Goal: Task Accomplishment & Management: Manage account settings

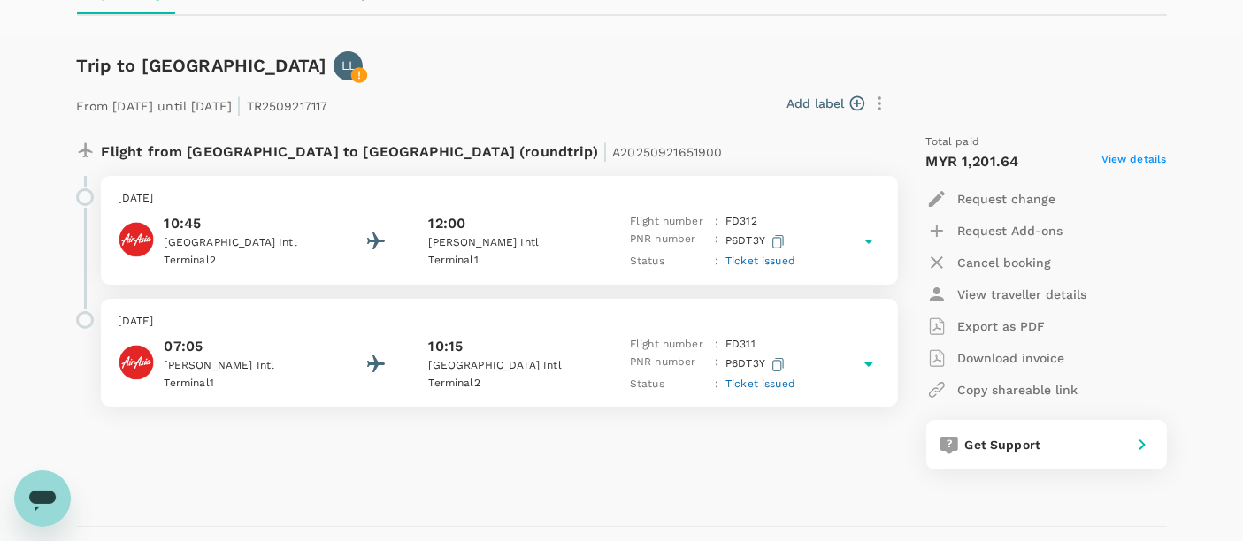
scroll to position [210, 0]
click at [991, 324] on p "Export as PDF" at bounding box center [1002, 328] width 88 height 18
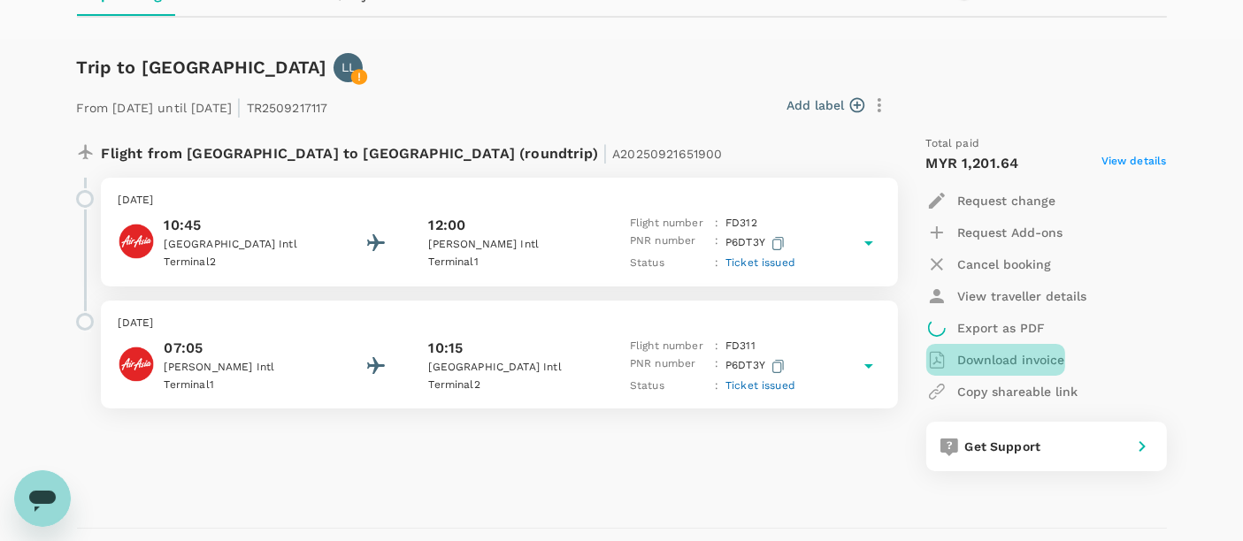
click at [994, 360] on p "Download invoice" at bounding box center [1011, 360] width 107 height 18
click at [530, 447] on div "Flight from Malaysia to Thailand (roundtrip) | A20250921651900 Thursday, 25 Sep…" at bounding box center [477, 303] width 828 height 365
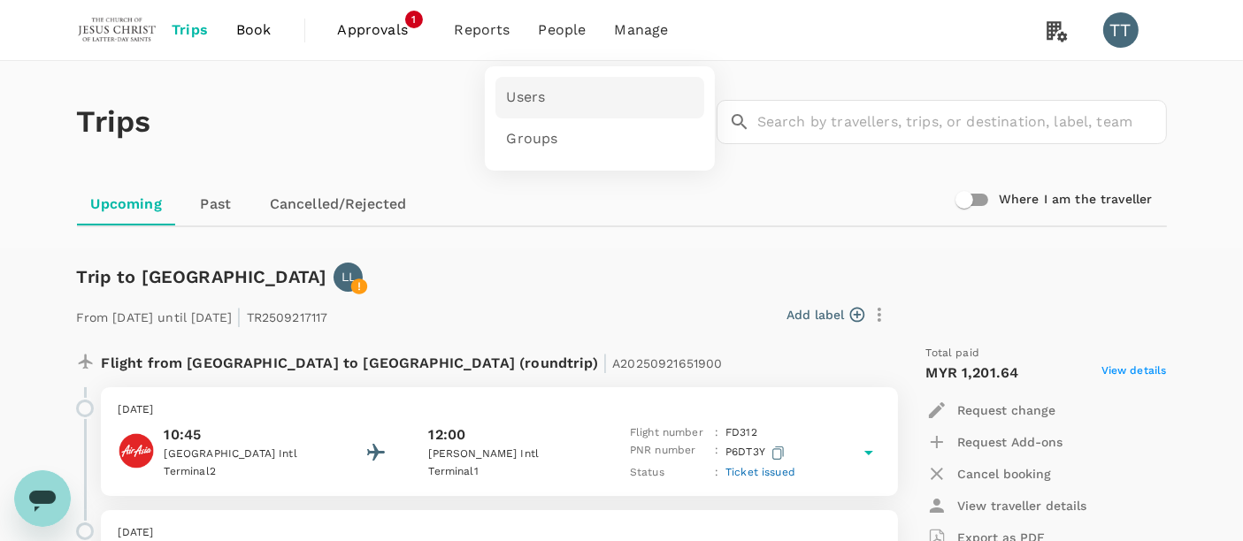
click at [534, 84] on link "Users" at bounding box center [599, 98] width 209 height 42
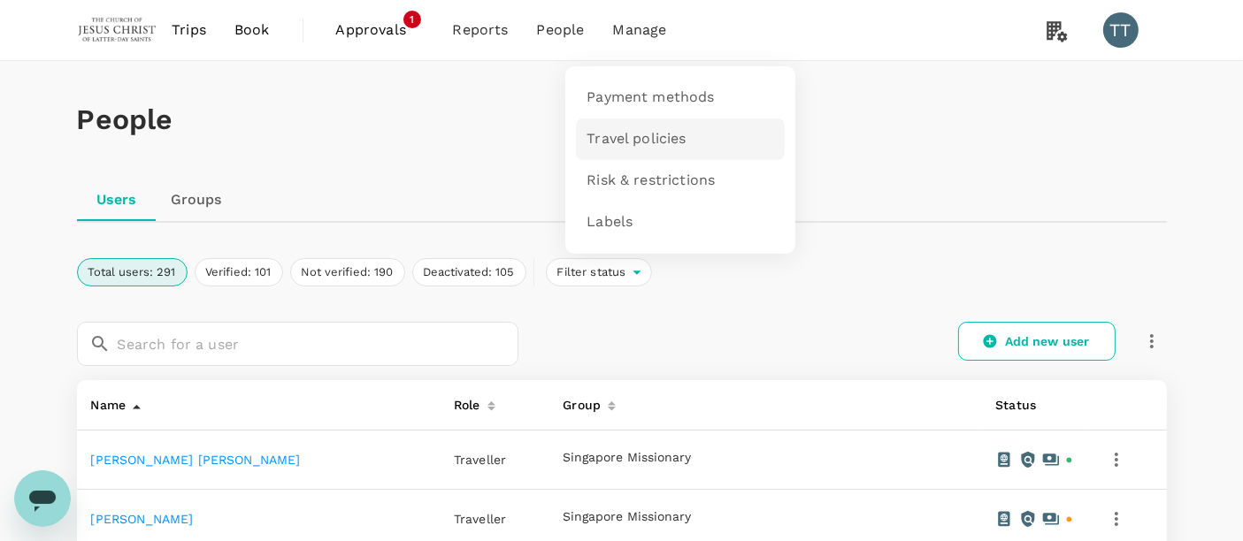
click at [625, 132] on span "Travel policies" at bounding box center [636, 139] width 99 height 20
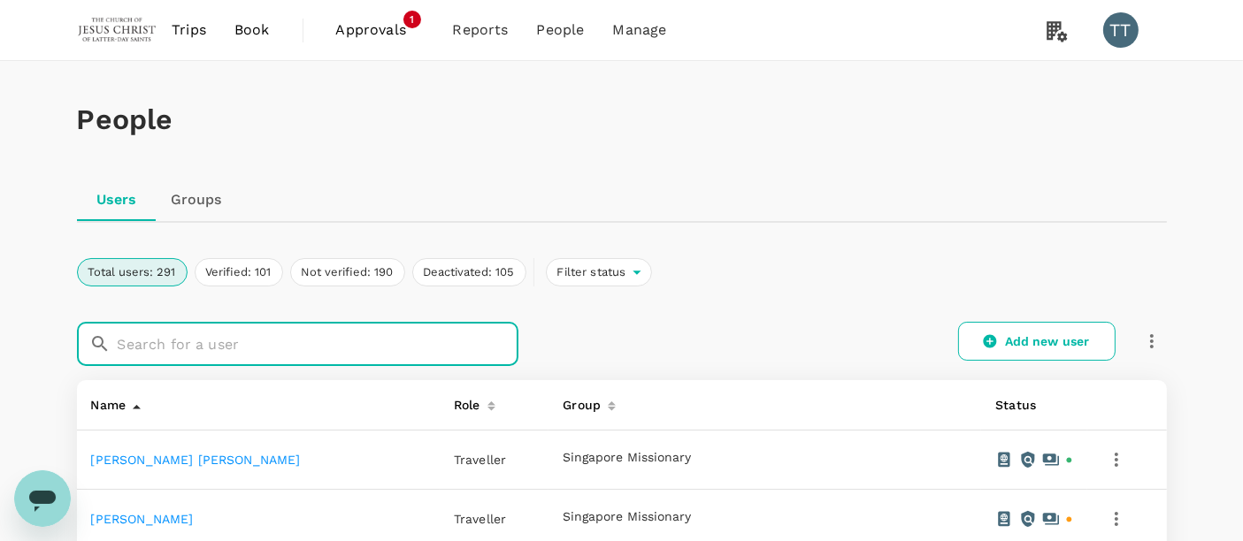
click at [226, 355] on input "text" at bounding box center [318, 344] width 401 height 44
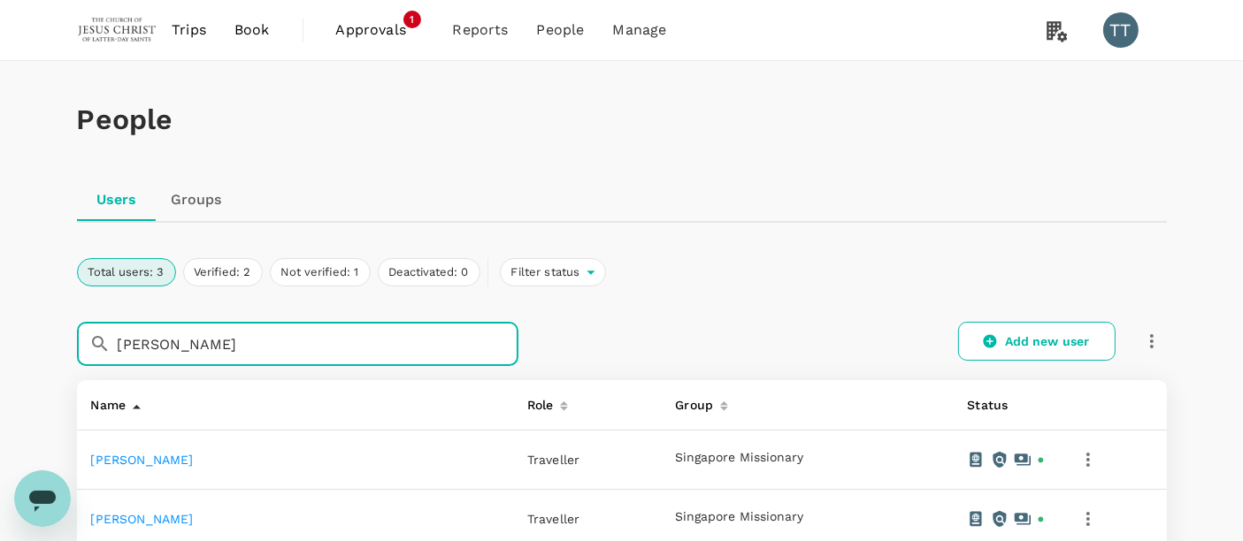
type input "[PERSON_NAME]"
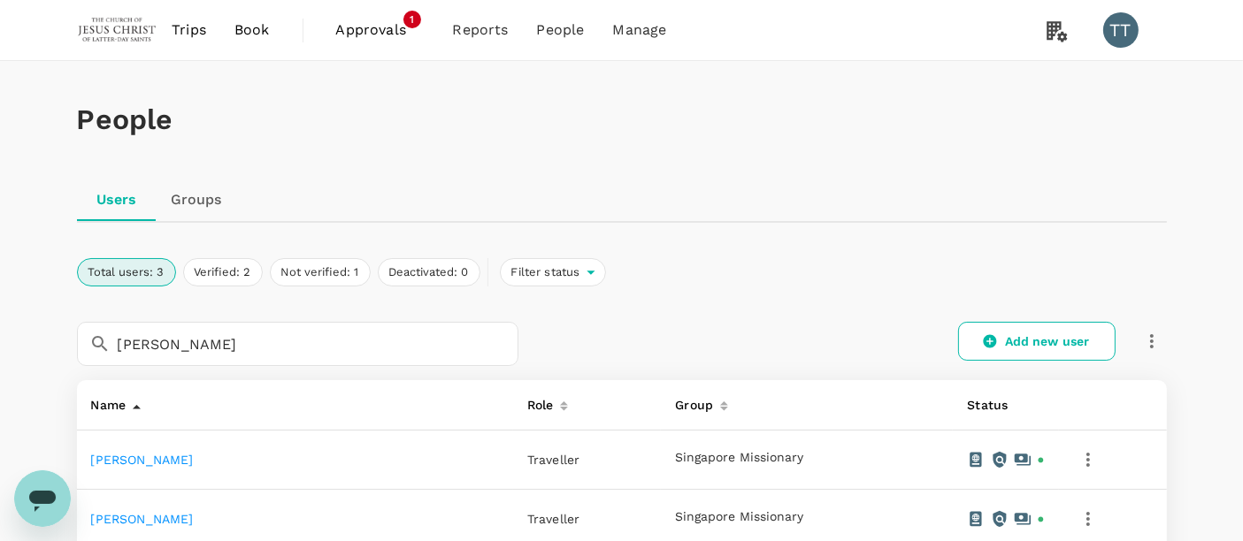
click at [138, 458] on link "[PERSON_NAME]" at bounding box center [142, 460] width 103 height 14
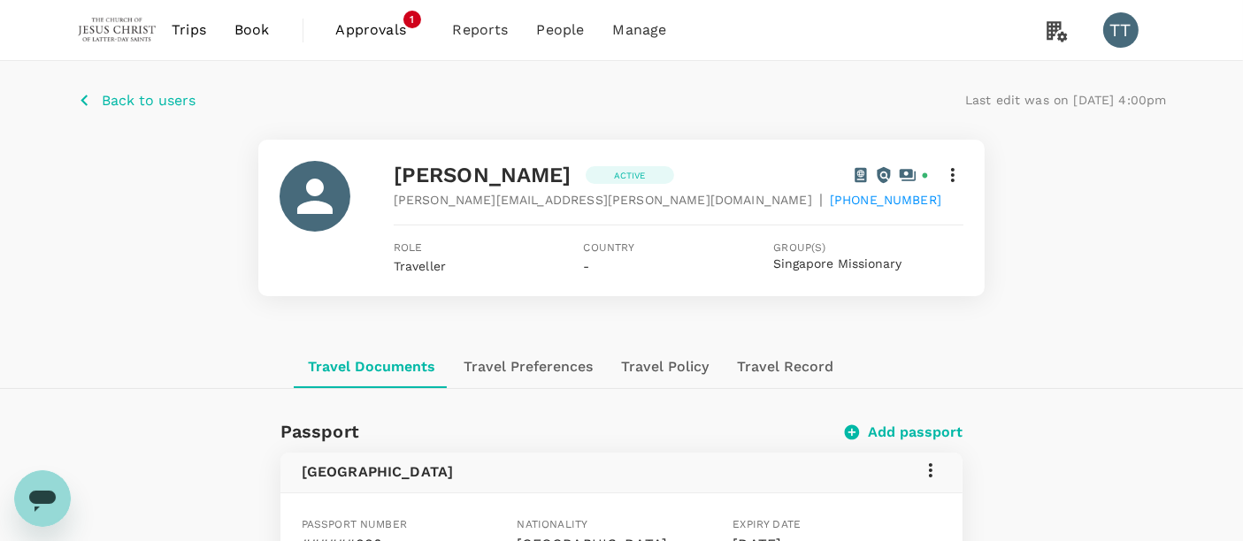
click at [963, 173] on icon at bounding box center [952, 175] width 21 height 21
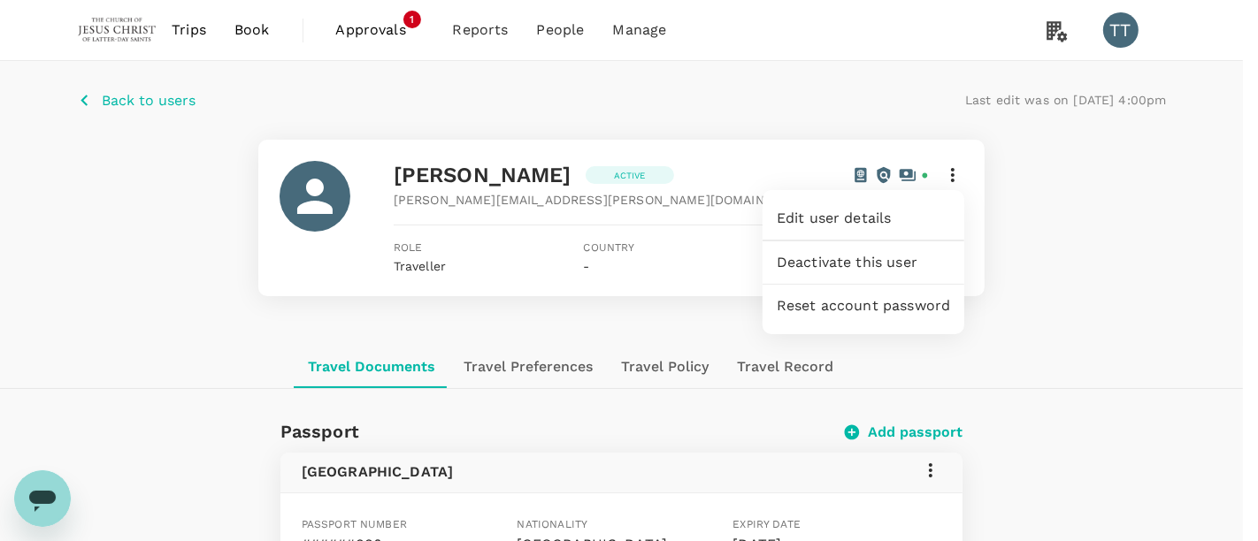
click at [683, 363] on div at bounding box center [629, 270] width 1258 height 541
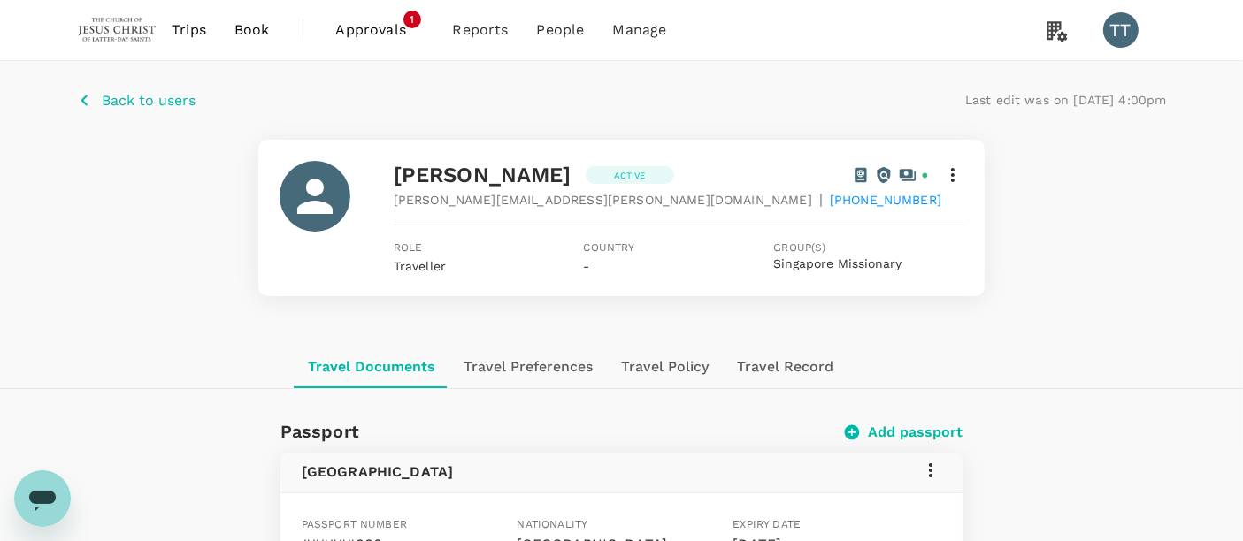
click at [658, 356] on button "Travel Policy" at bounding box center [665, 367] width 116 height 42
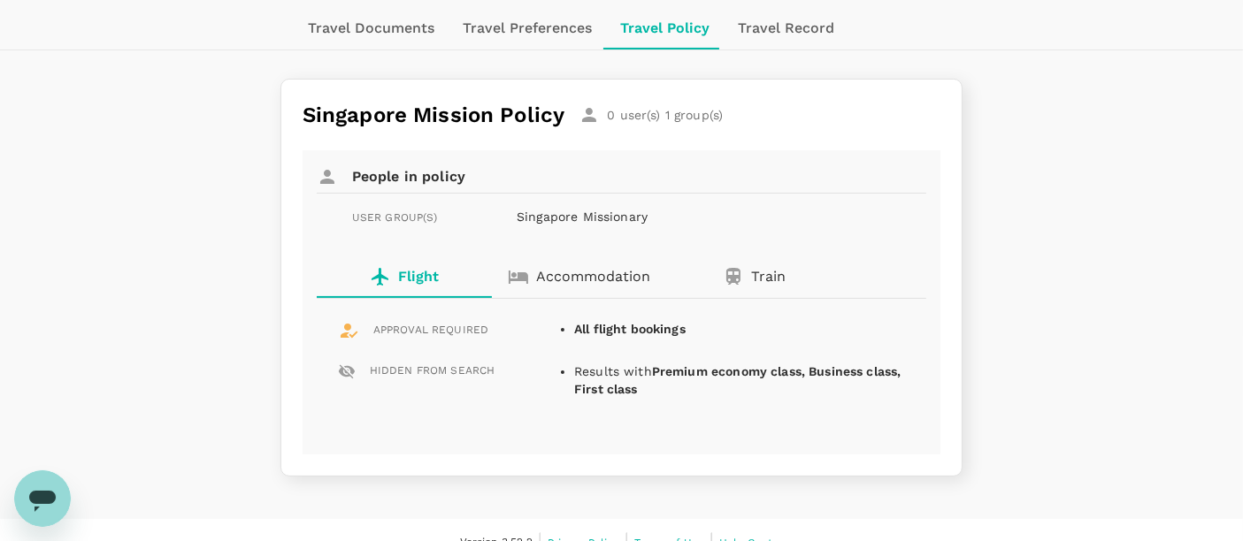
scroll to position [340, 0]
click at [535, 214] on p "Singapore Missionary" at bounding box center [683, 216] width 332 height 18
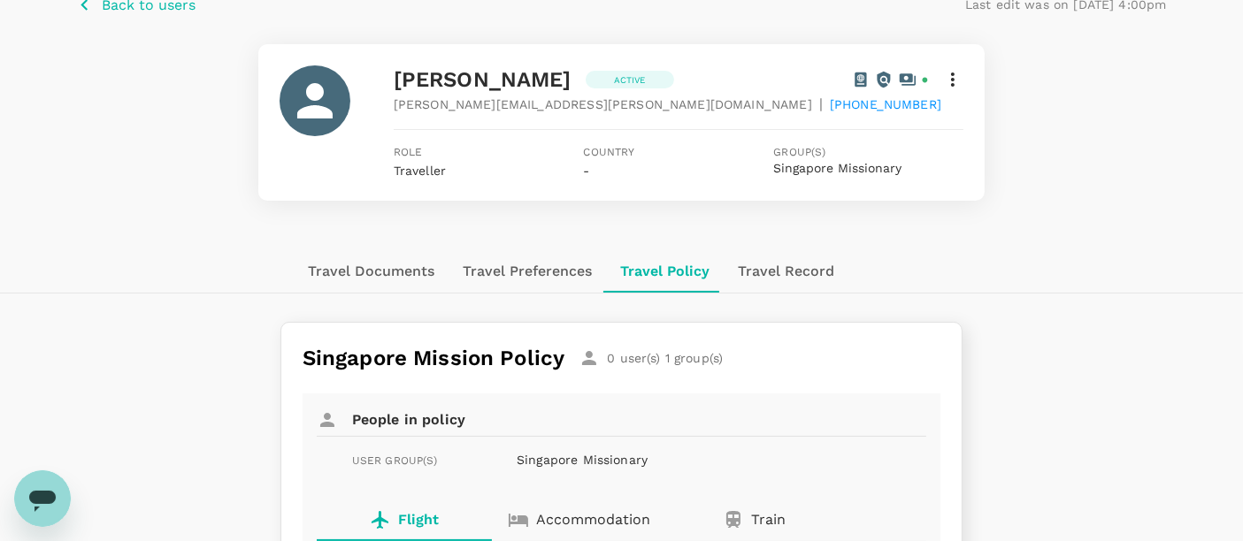
scroll to position [68, 0]
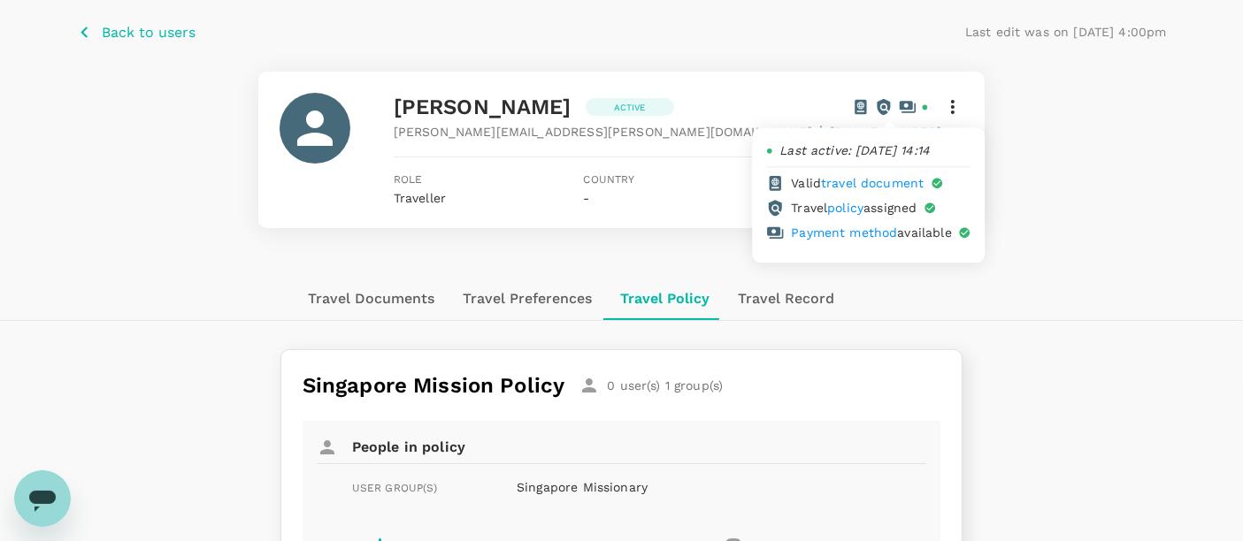
click at [848, 208] on link "policy" at bounding box center [845, 208] width 36 height 14
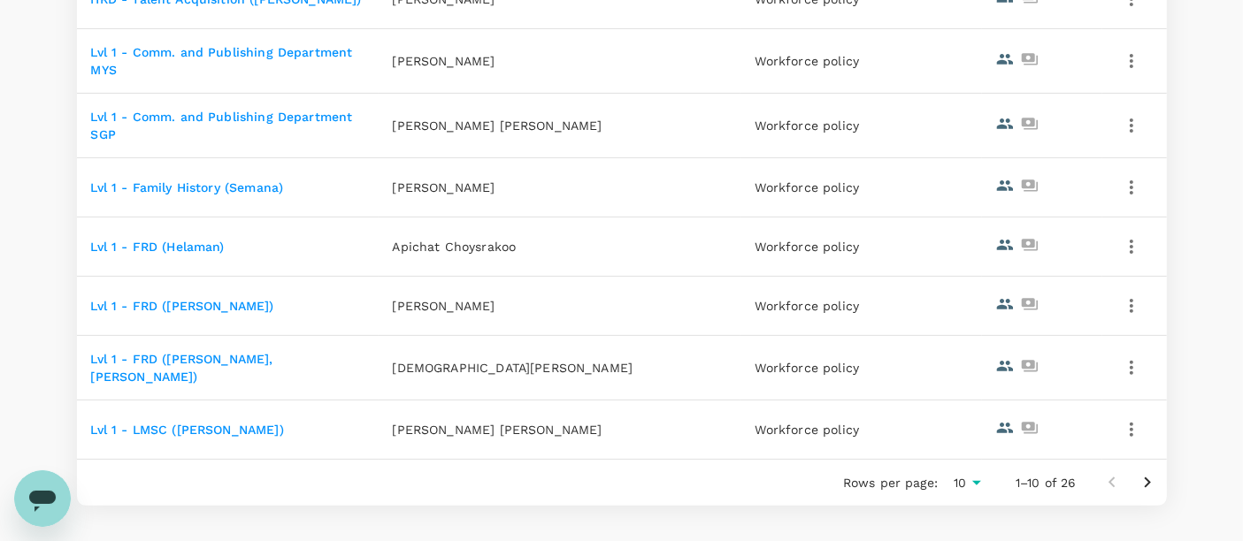
scroll to position [535, 0]
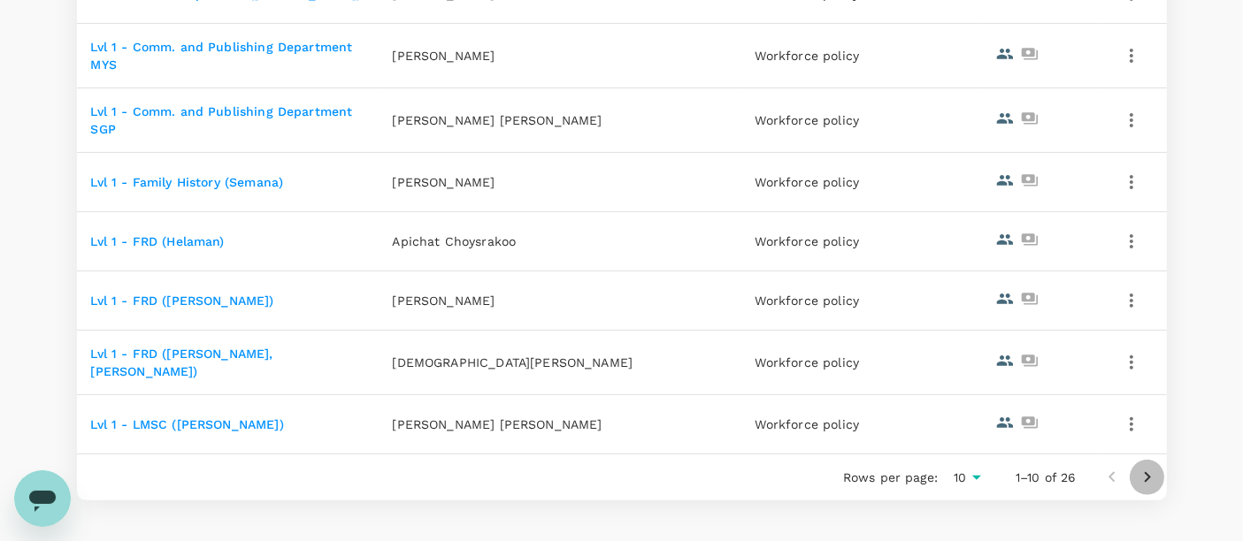
click at [1140, 471] on icon "Go to next page" at bounding box center [1147, 477] width 21 height 21
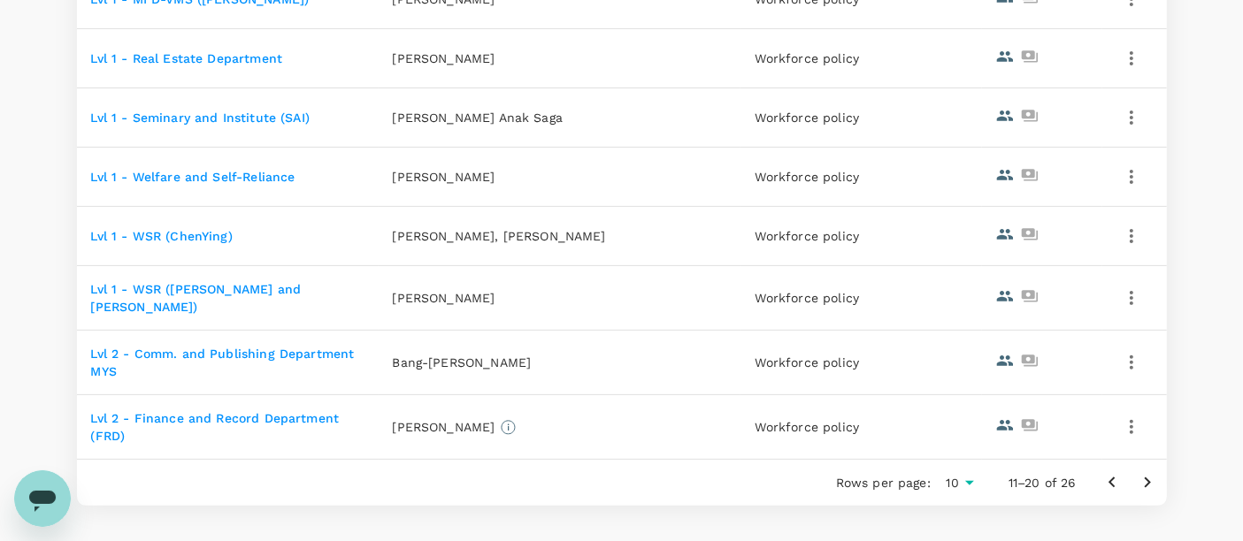
click at [242, 296] on link "Lvl 1 - WSR (Eugene and Walkers)" at bounding box center [196, 298] width 211 height 32
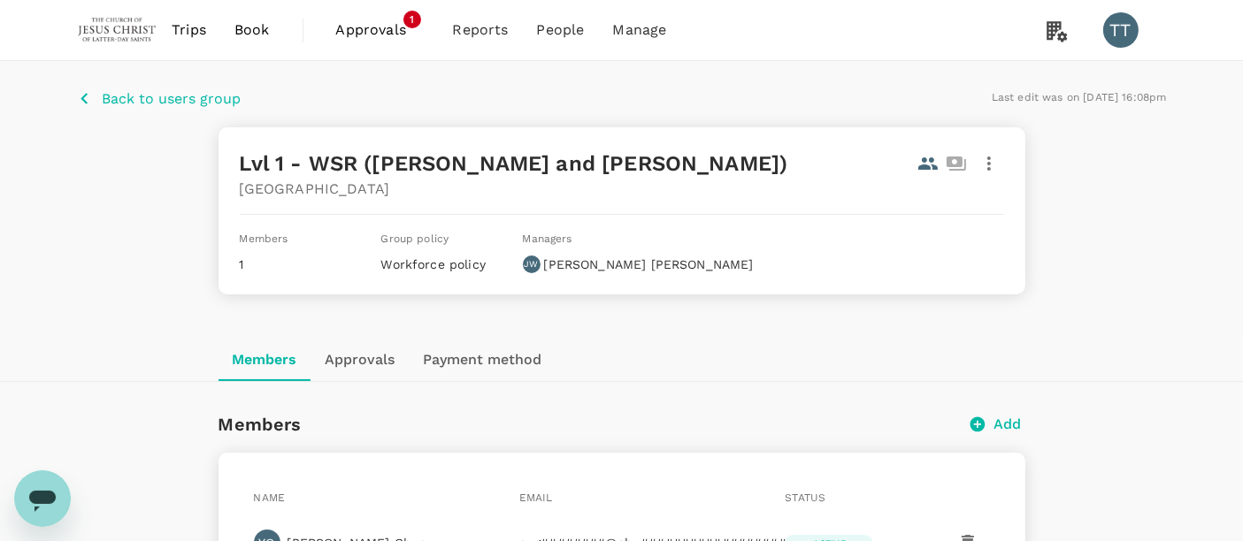
scroll to position [131, 0]
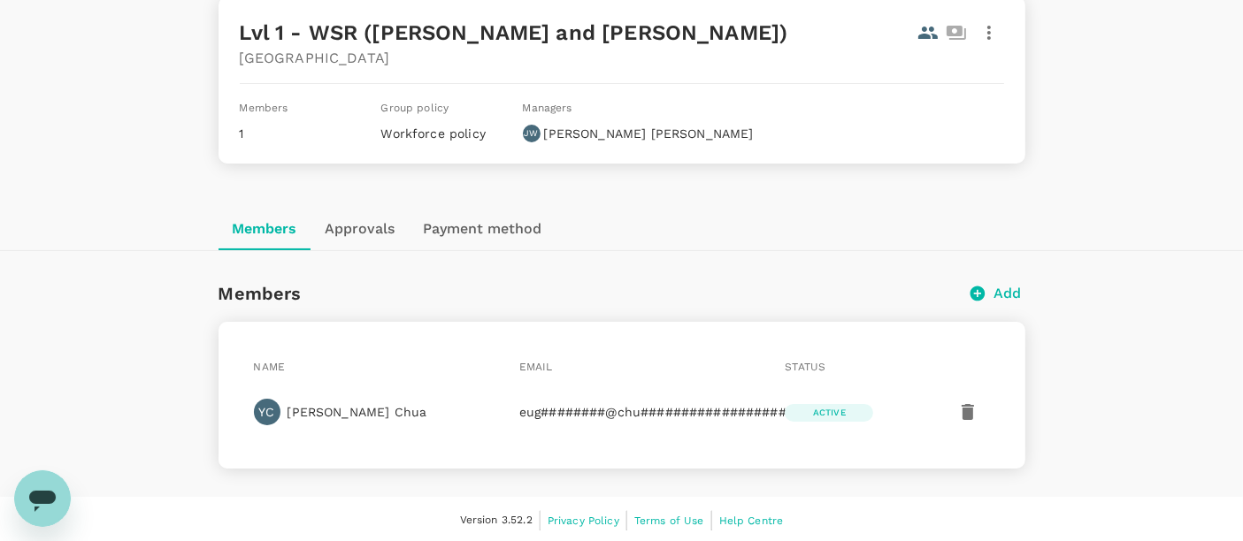
click at [993, 298] on button "Add" at bounding box center [997, 293] width 57 height 21
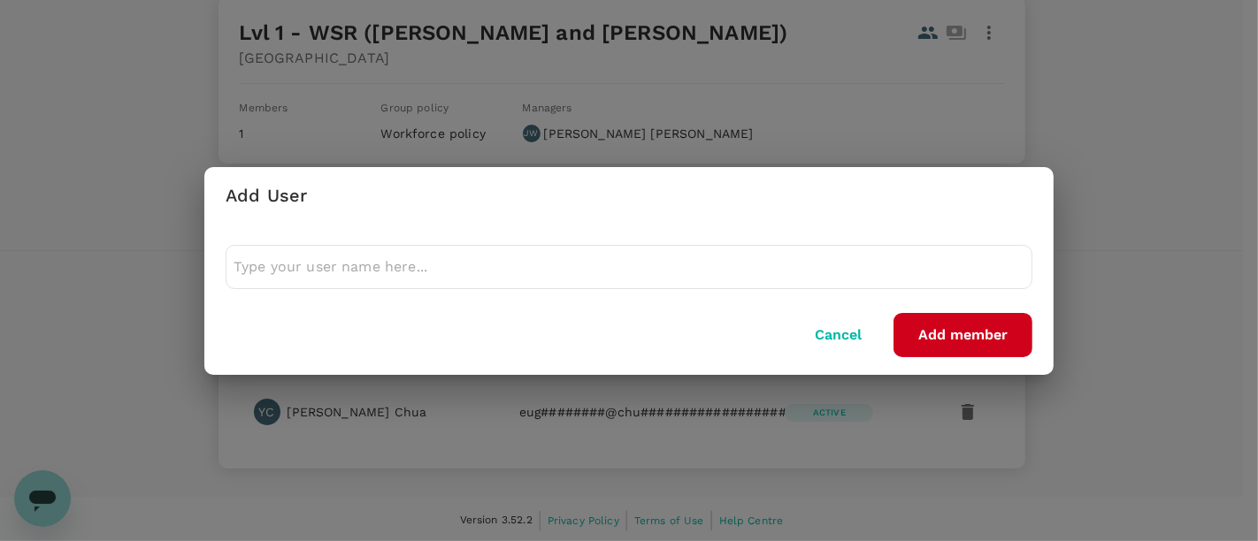
click at [726, 283] on div at bounding box center [629, 267] width 807 height 44
click at [724, 272] on input "text" at bounding box center [629, 267] width 791 height 28
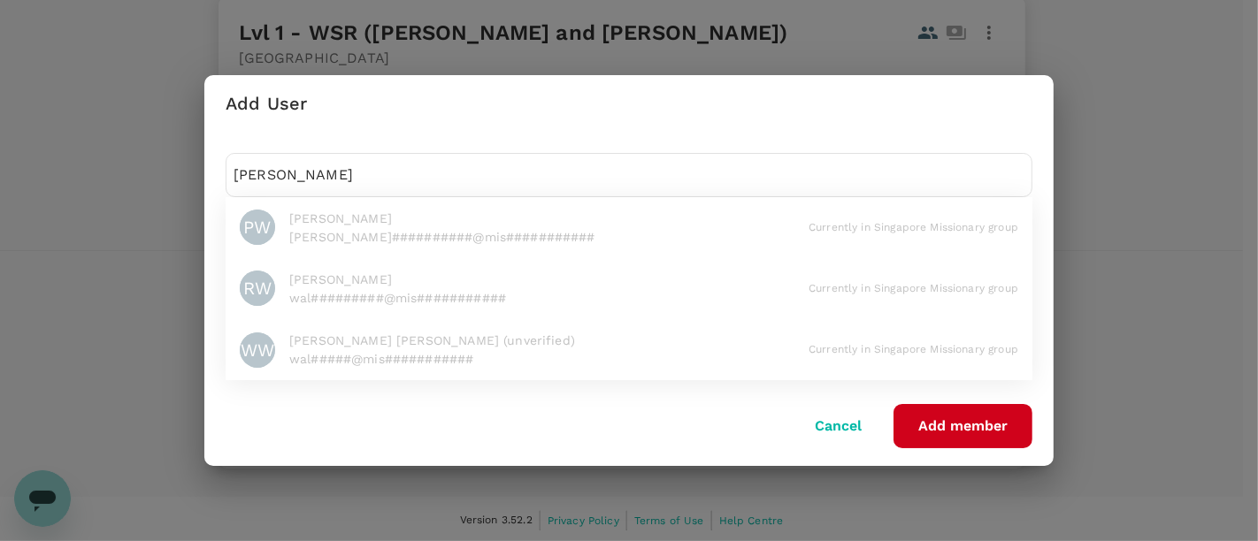
type input "[PERSON_NAME]"
click at [692, 223] on li "PW Pamela Walker pam##########@mis########### Currently in Singapore Missionary…" at bounding box center [629, 227] width 807 height 61
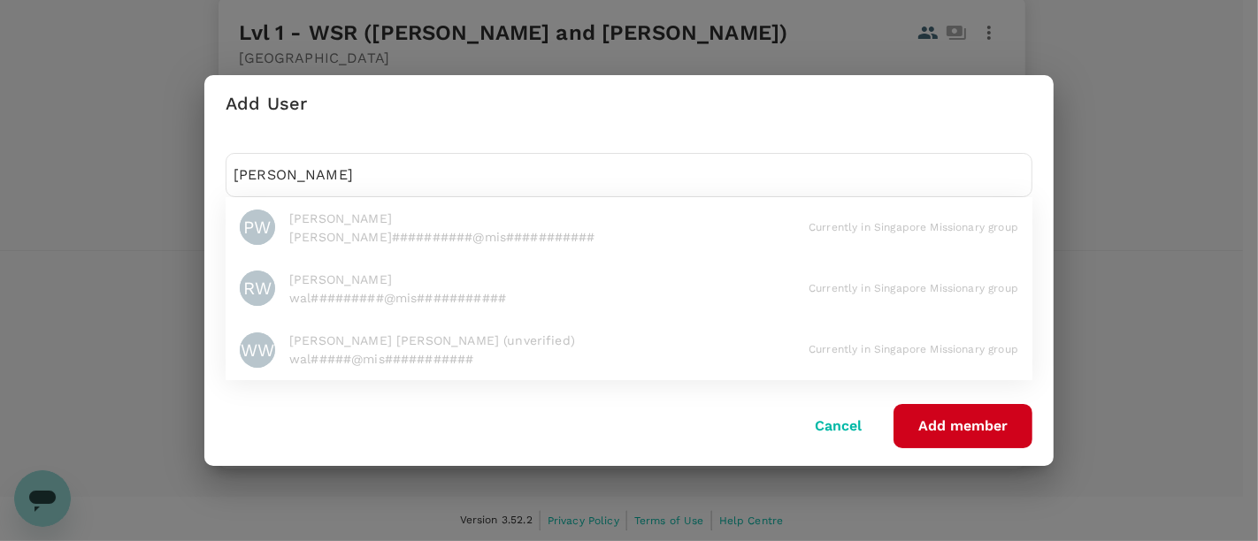
click at [692, 223] on li "PW Pamela Walker pam##########@mis########### Currently in Singapore Missionary…" at bounding box center [629, 227] width 807 height 61
click at [829, 422] on button "Cancel" at bounding box center [838, 426] width 96 height 44
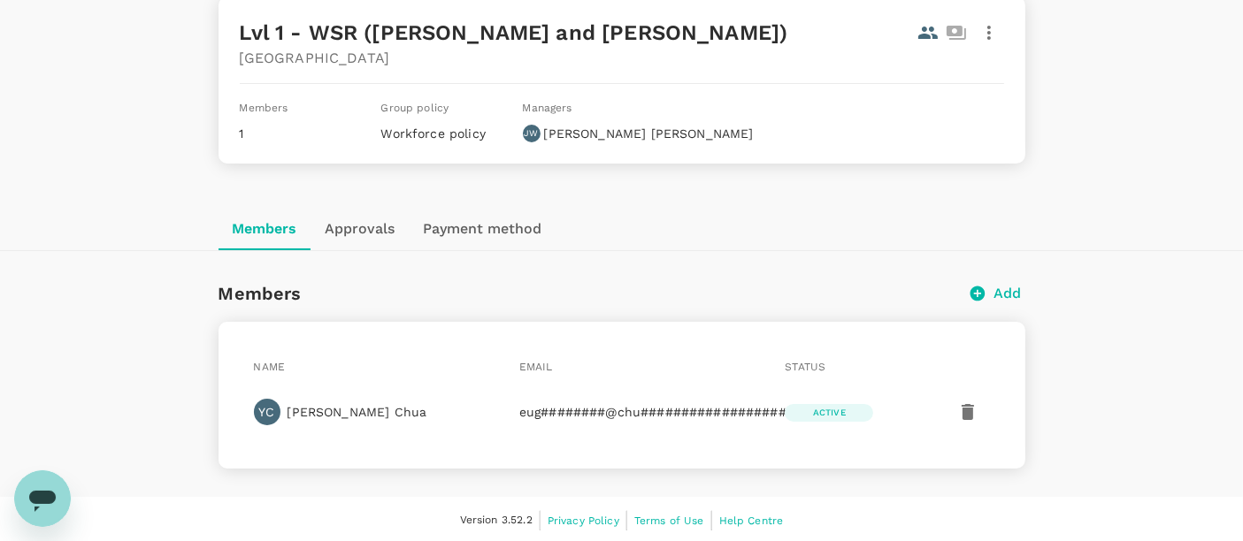
scroll to position [0, 0]
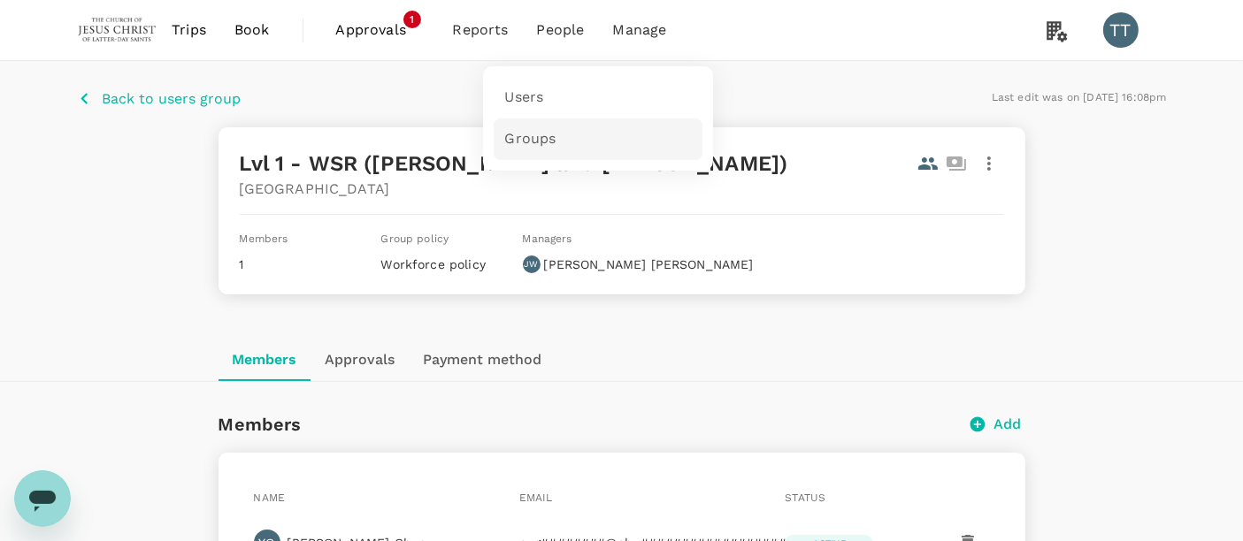
click at [535, 136] on span "Groups" at bounding box center [529, 139] width 51 height 20
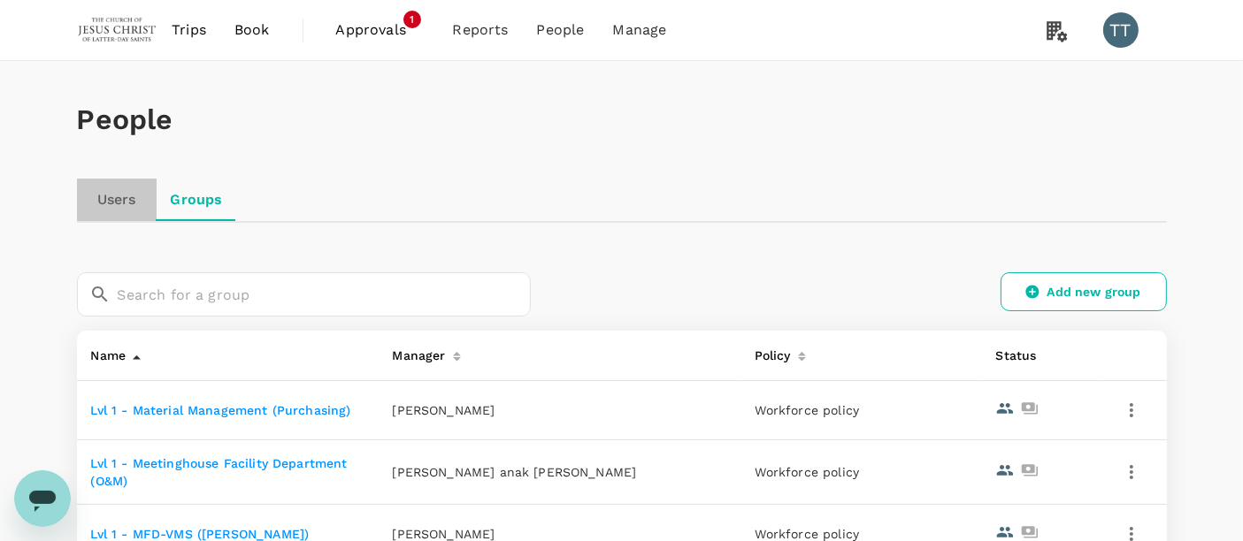
click at [104, 203] on link "Users" at bounding box center [117, 200] width 80 height 42
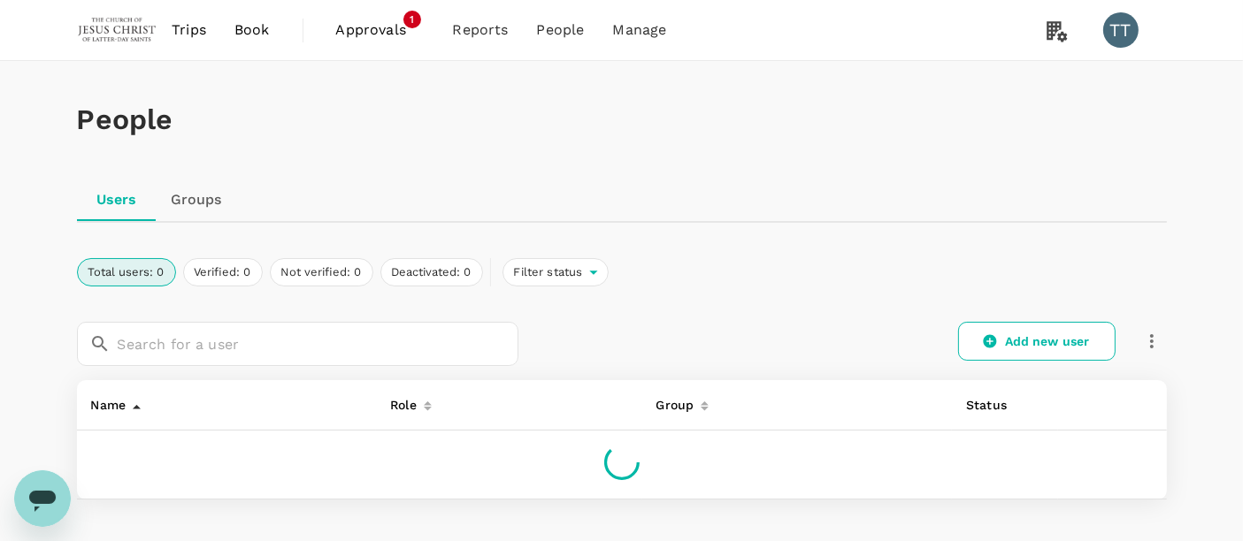
click at [274, 379] on div "​ ​ Add new user" at bounding box center [622, 344] width 1090 height 73
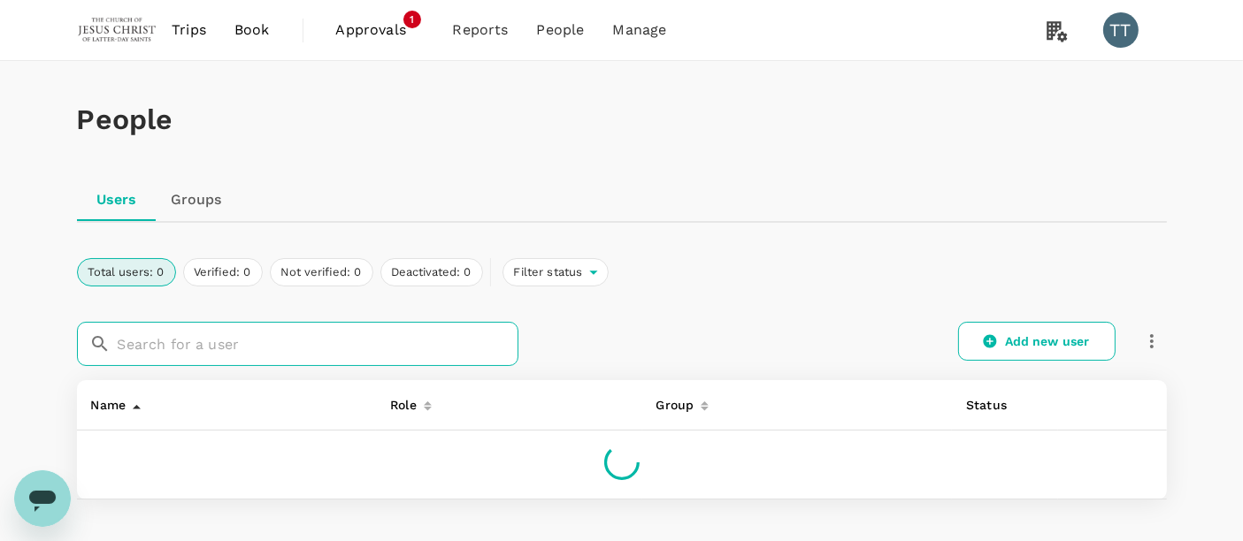
click at [283, 349] on input "text" at bounding box center [318, 344] width 401 height 44
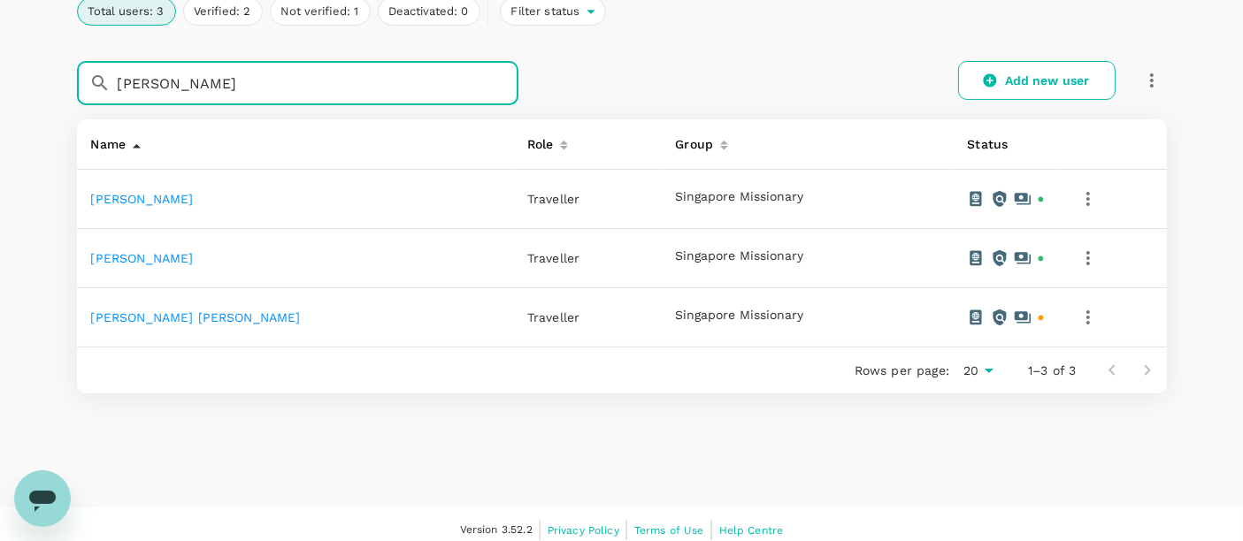
scroll to position [269, 0]
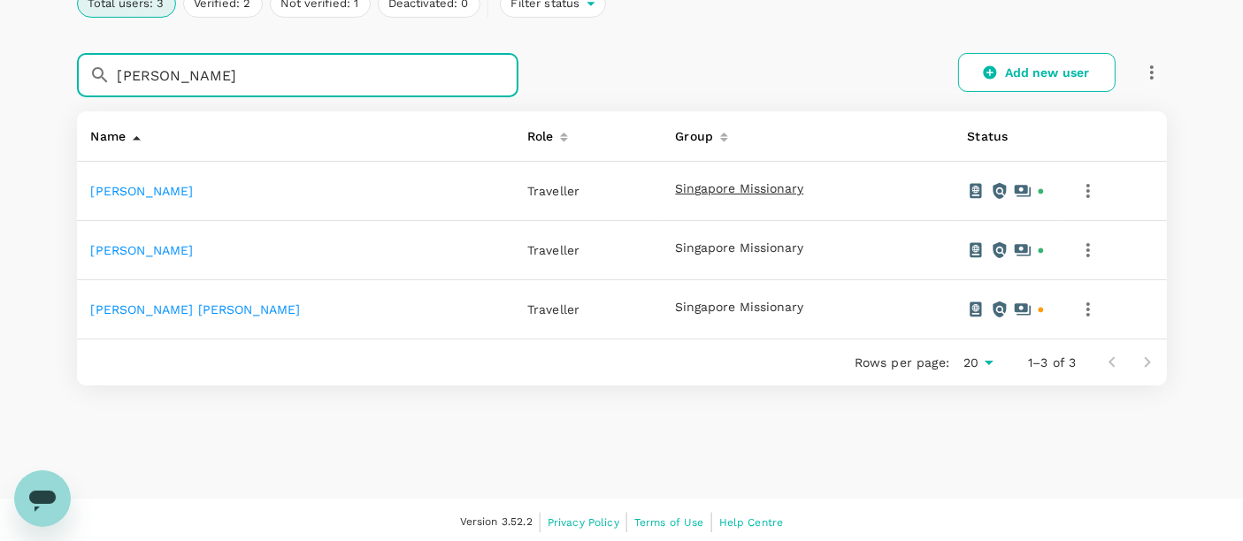
type input "[PERSON_NAME]"
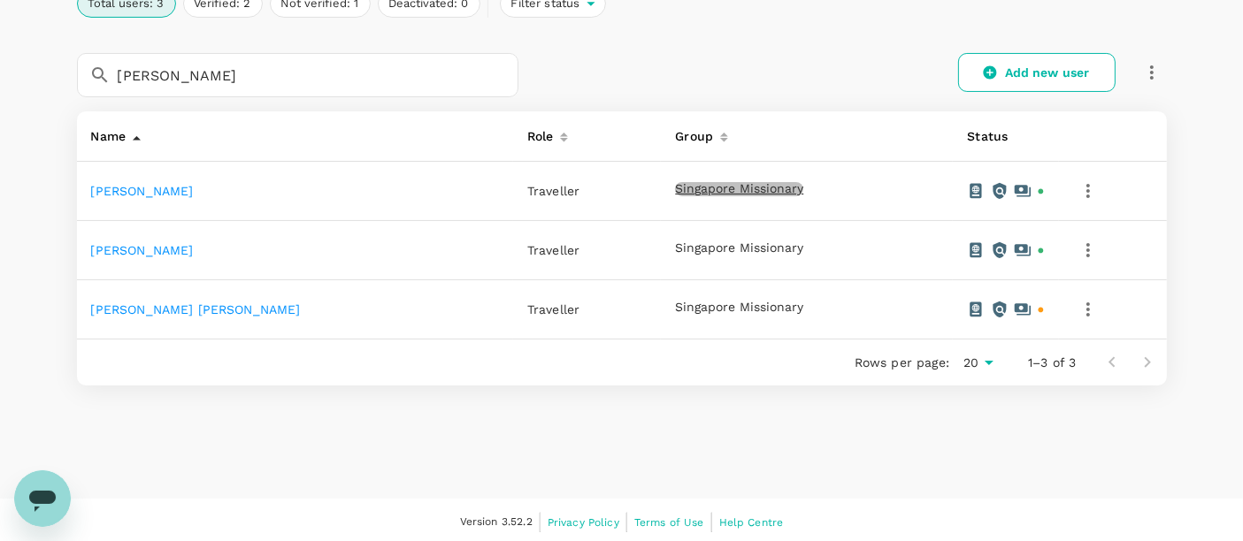
click at [675, 186] on span "Singapore Missionary" at bounding box center [739, 189] width 128 height 14
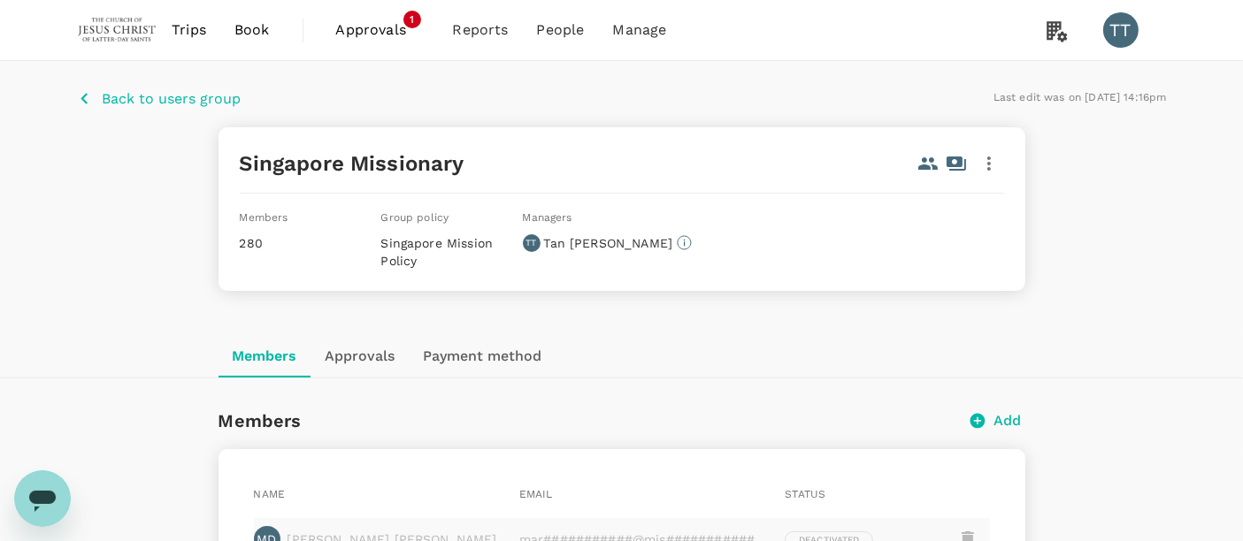
click at [984, 176] on button "button" at bounding box center [989, 164] width 30 height 30
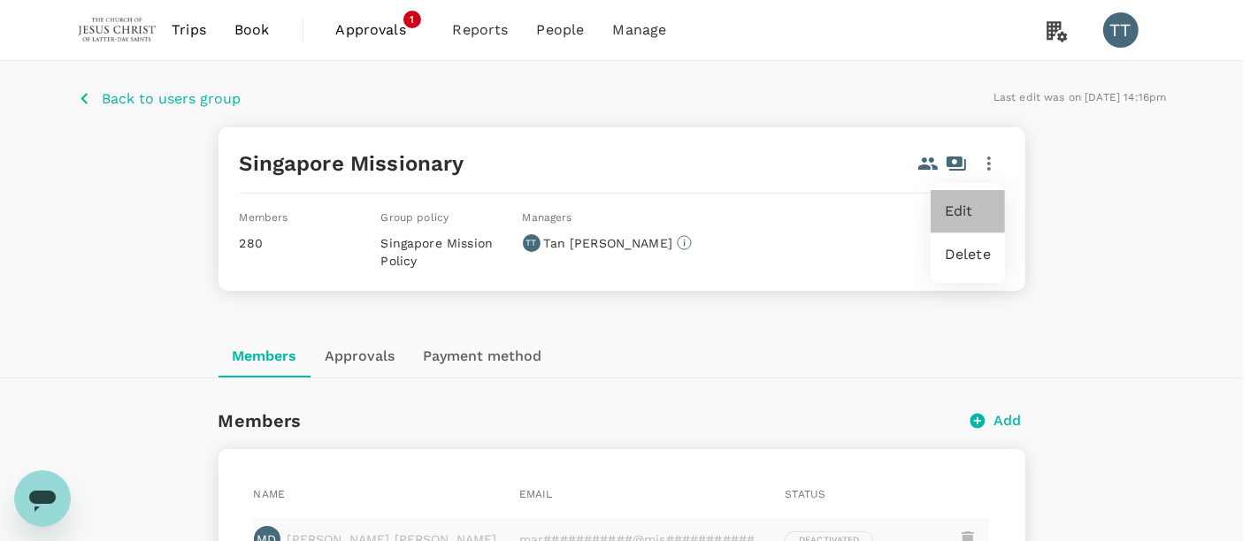
click at [948, 210] on span "Edit" at bounding box center [968, 211] width 46 height 21
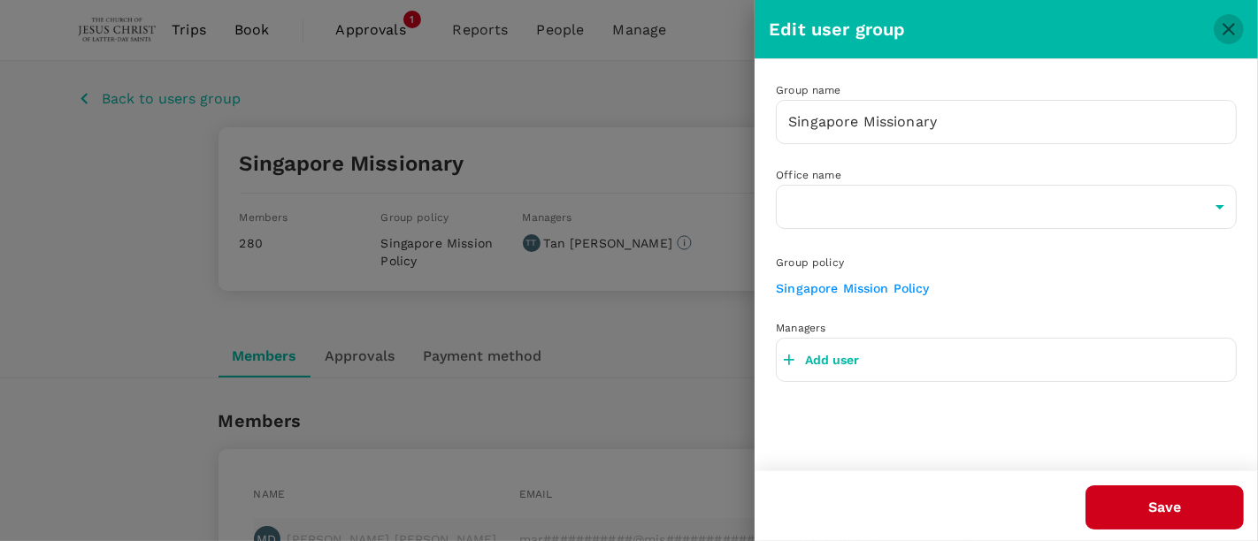
click at [1223, 28] on icon "close" at bounding box center [1228, 29] width 21 height 21
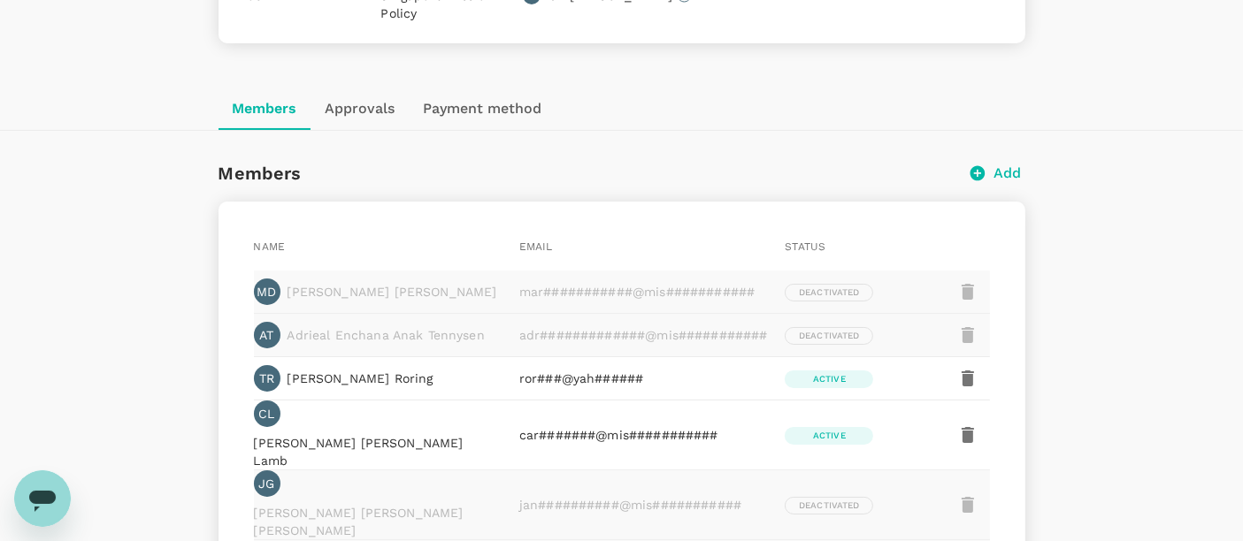
scroll to position [268, 0]
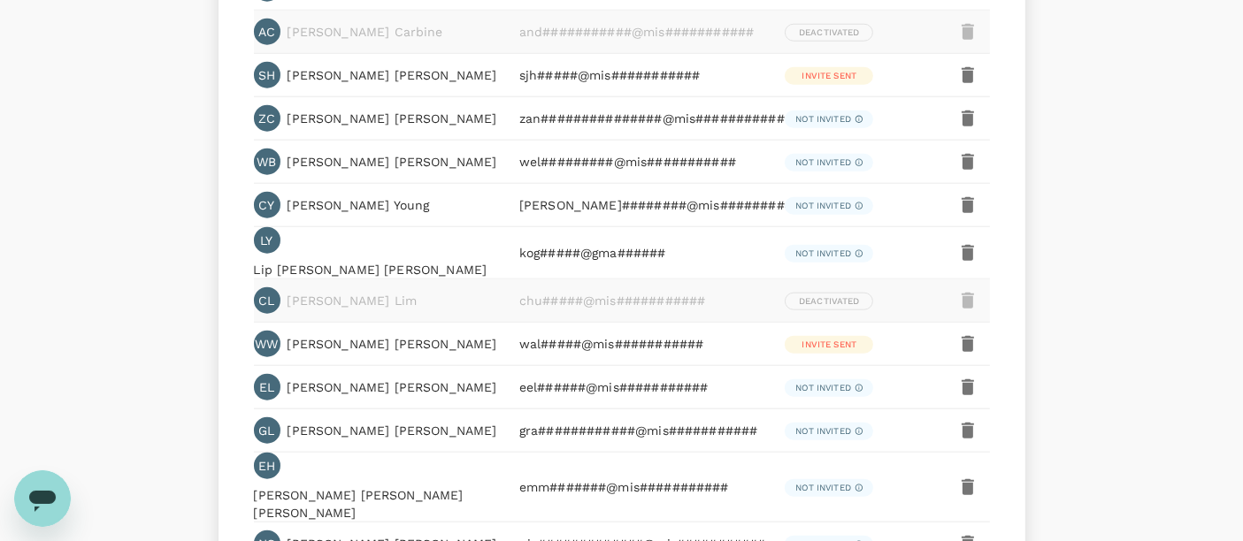
scroll to position [2621, 0]
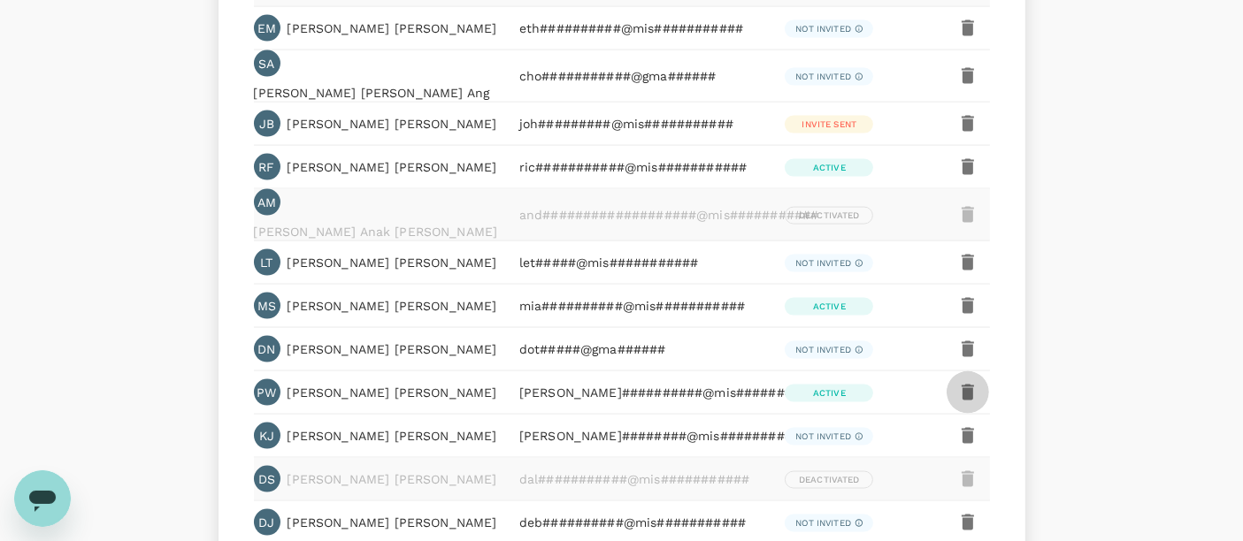
click at [970, 385] on icon "button" at bounding box center [968, 393] width 12 height 16
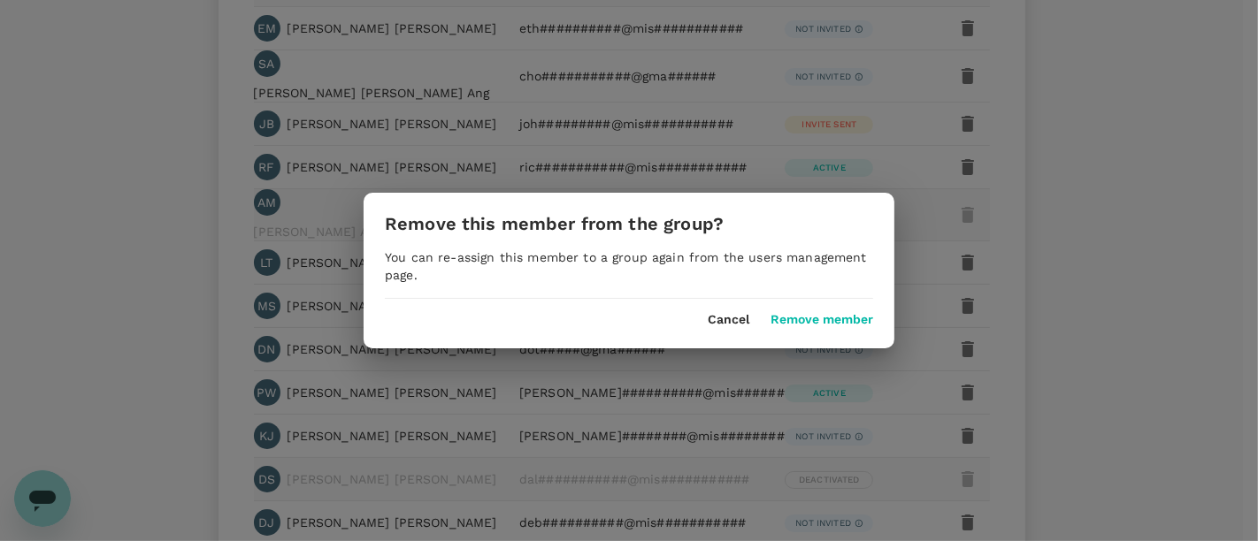
click at [851, 317] on button "Remove member" at bounding box center [822, 320] width 103 height 14
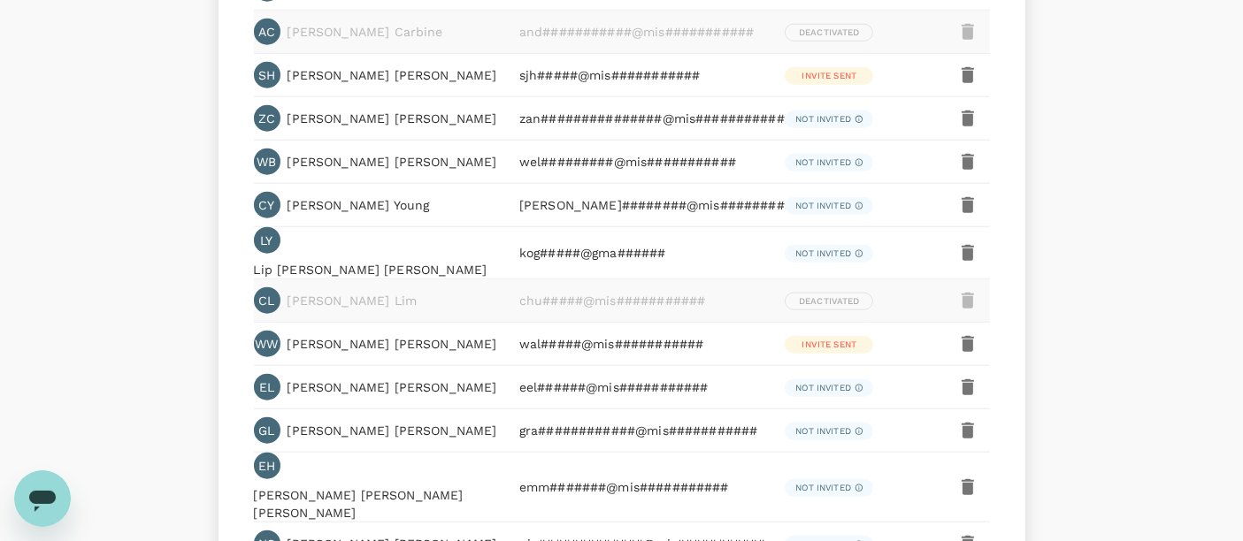
scroll to position [11949, 0]
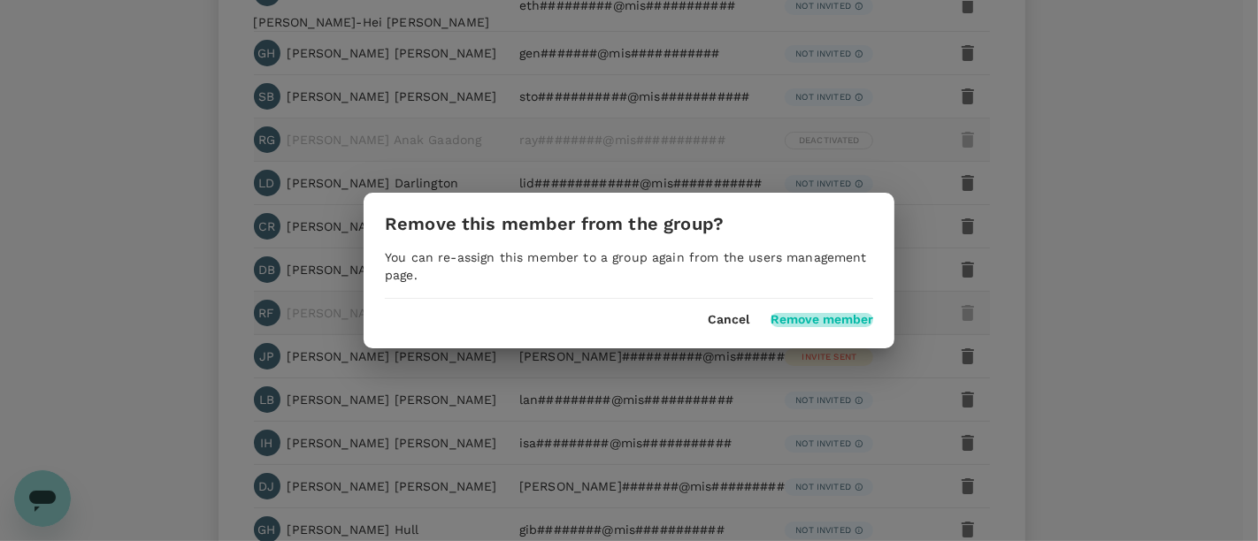
click at [822, 322] on button "Remove member" at bounding box center [822, 320] width 103 height 14
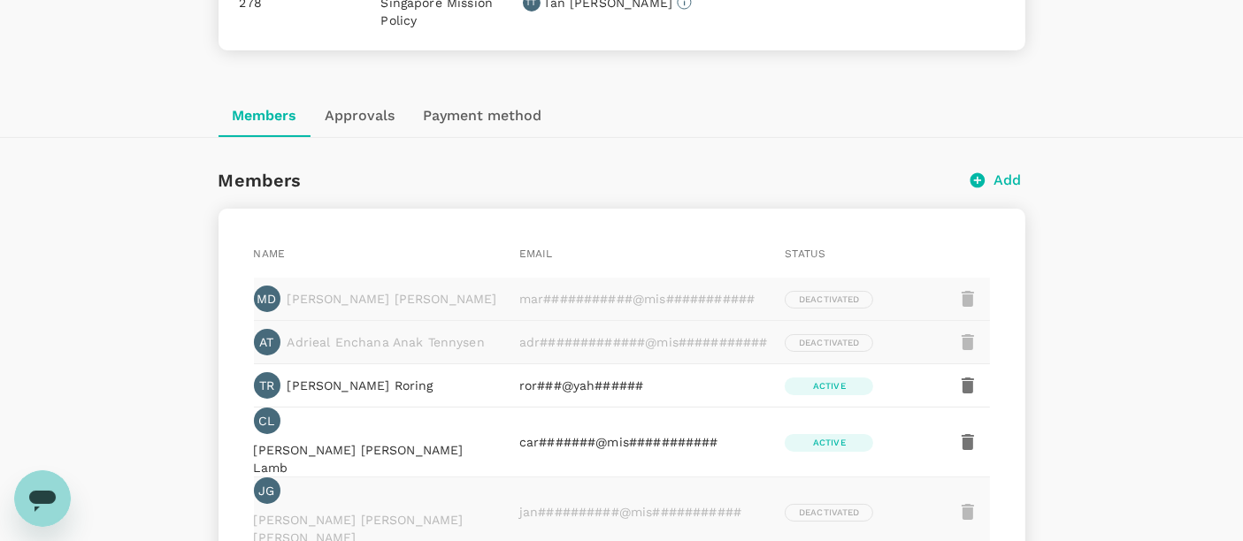
scroll to position [0, 0]
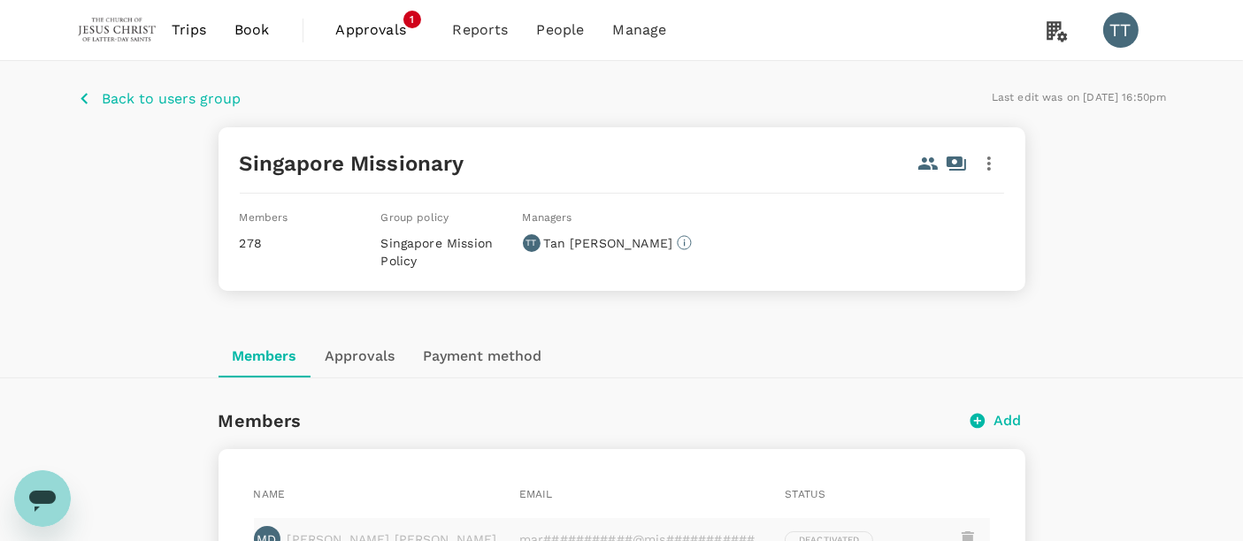
click at [146, 81] on div "Back to users group Last edit was on 26 Sep 2025, 16:50pm Singapore Missionary …" at bounding box center [621, 198] width 1243 height 274
click at [139, 91] on p "Back to users group" at bounding box center [172, 98] width 139 height 21
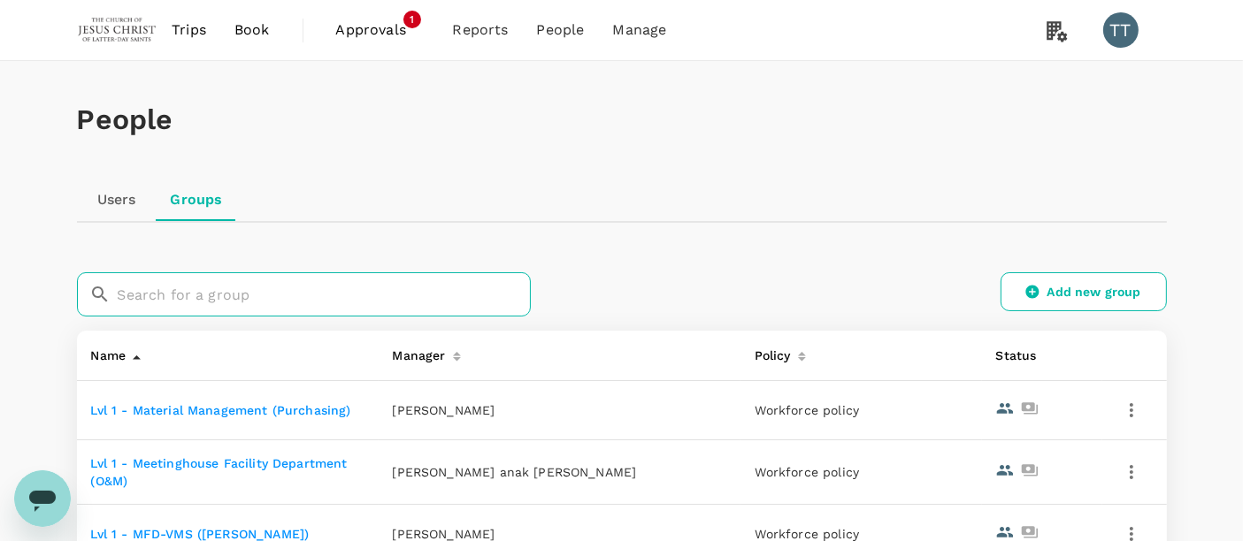
click at [278, 287] on input "text" at bounding box center [324, 295] width 413 height 44
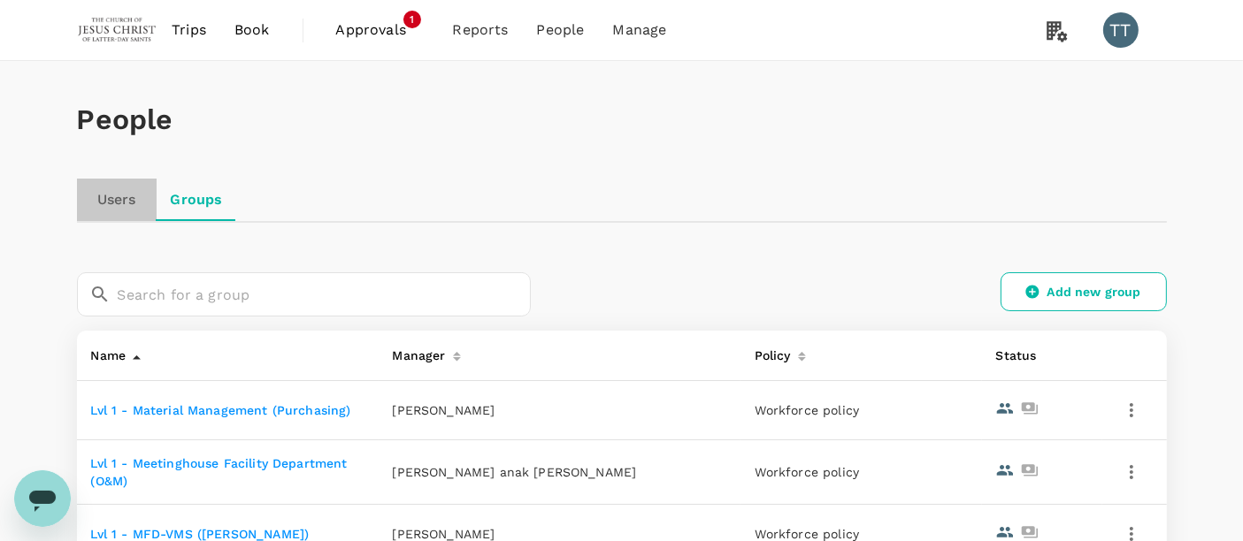
click at [121, 203] on link "Users" at bounding box center [117, 200] width 80 height 42
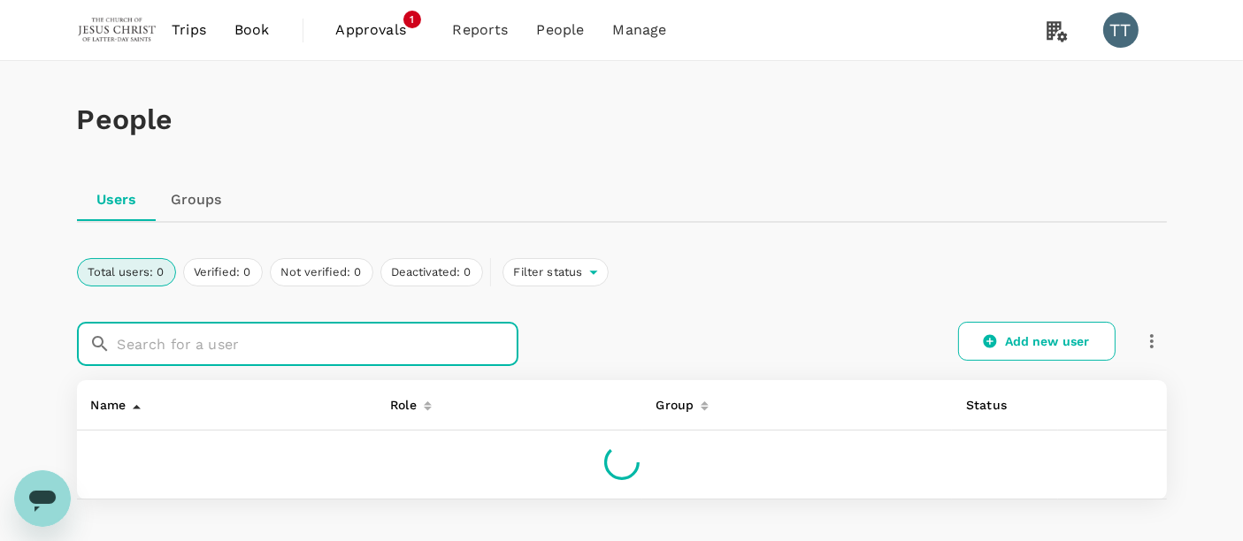
click at [237, 355] on input "text" at bounding box center [318, 344] width 401 height 44
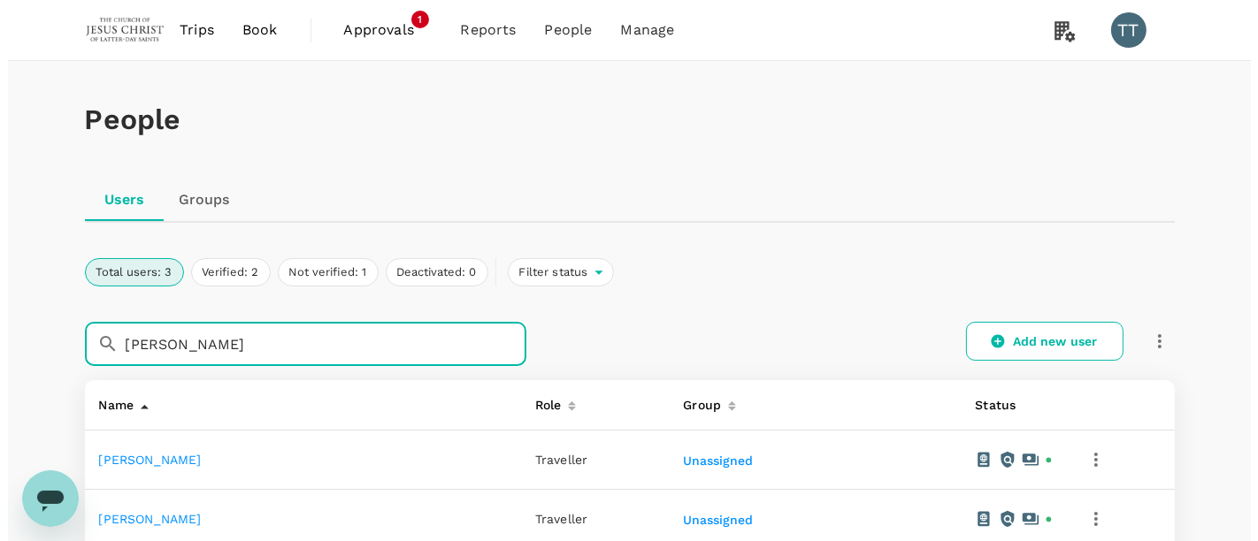
scroll to position [98, 0]
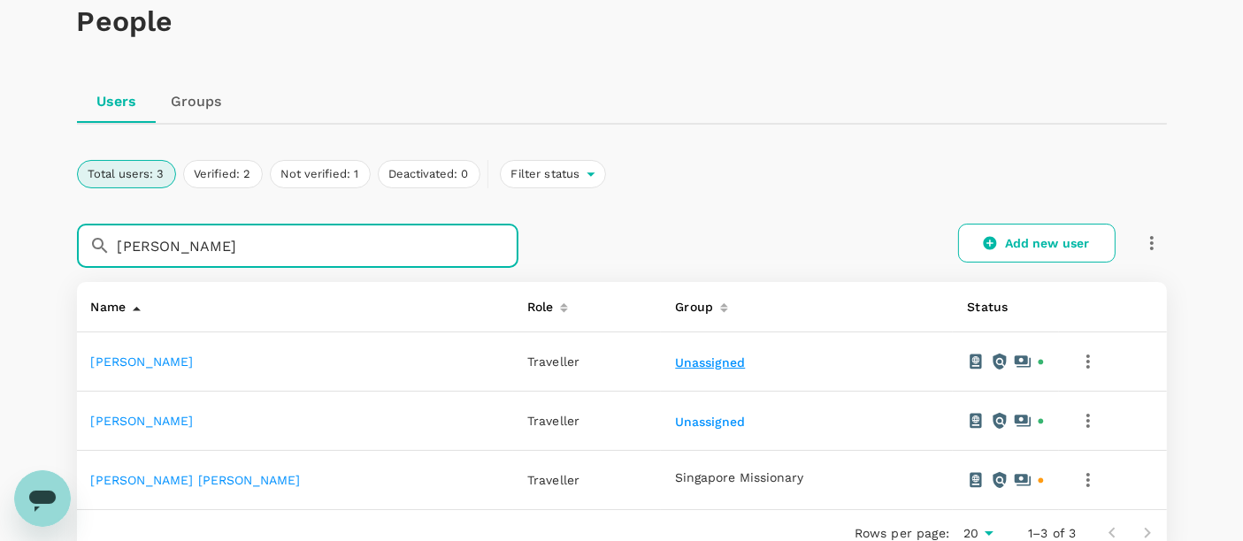
type input "[PERSON_NAME]"
click at [675, 357] on button "Unassigned" at bounding box center [711, 364] width 73 height 14
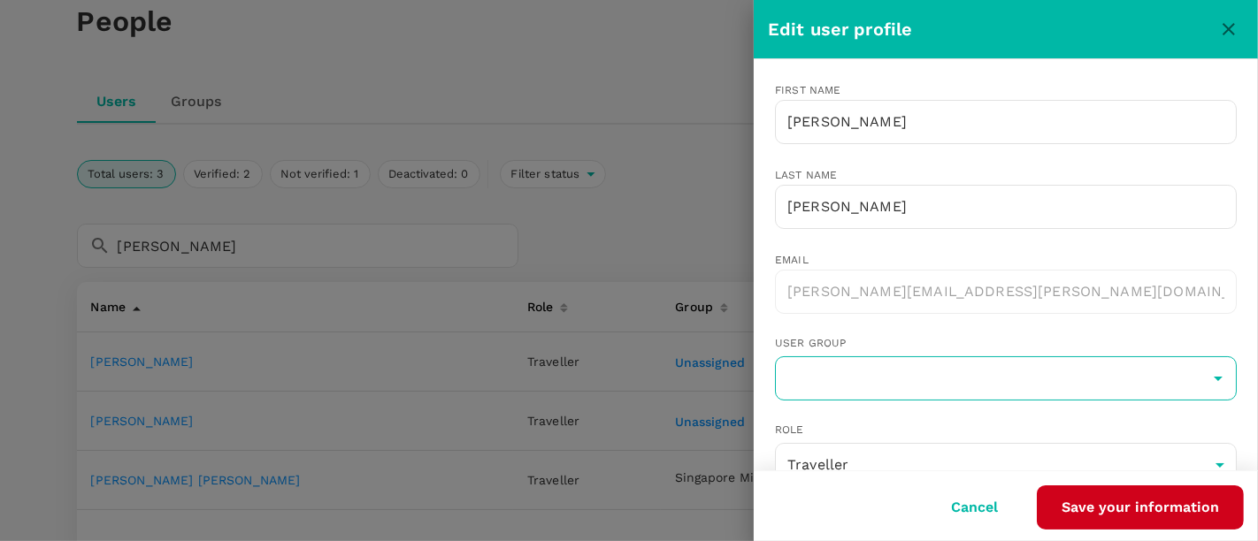
click at [885, 380] on input "text" at bounding box center [1005, 379] width 453 height 34
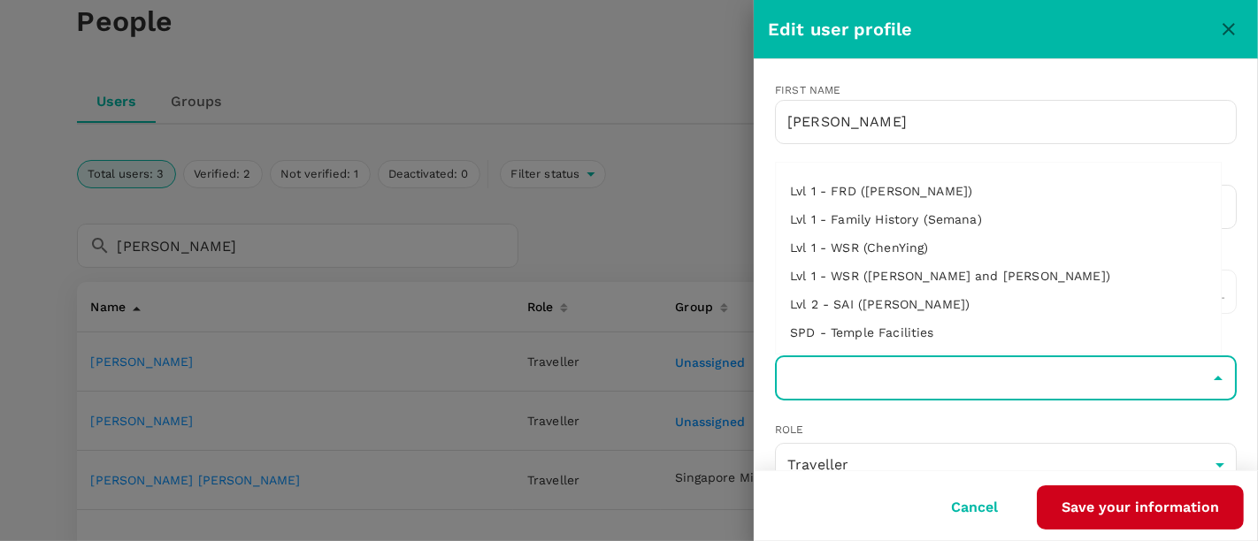
scroll to position [454, 0]
click at [902, 275] on li "Lvl 1 - WSR (Eugene and Walkers)" at bounding box center [998, 275] width 445 height 28
type input "Lvl 1 - WSR (Eugene and Walkers)"
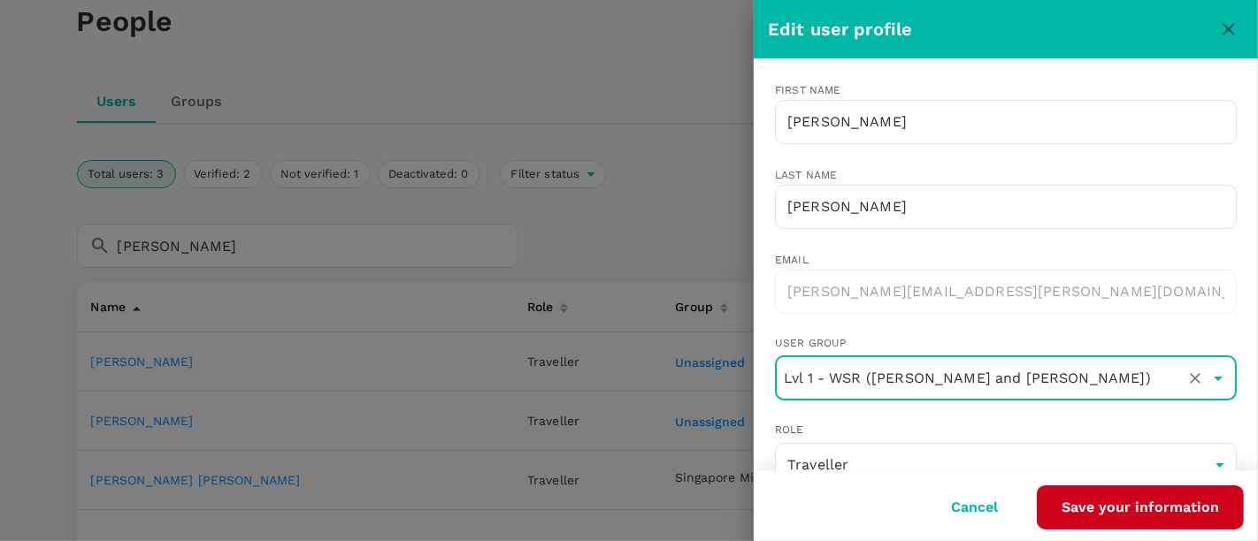
click at [1102, 514] on button "Save your information" at bounding box center [1140, 508] width 207 height 44
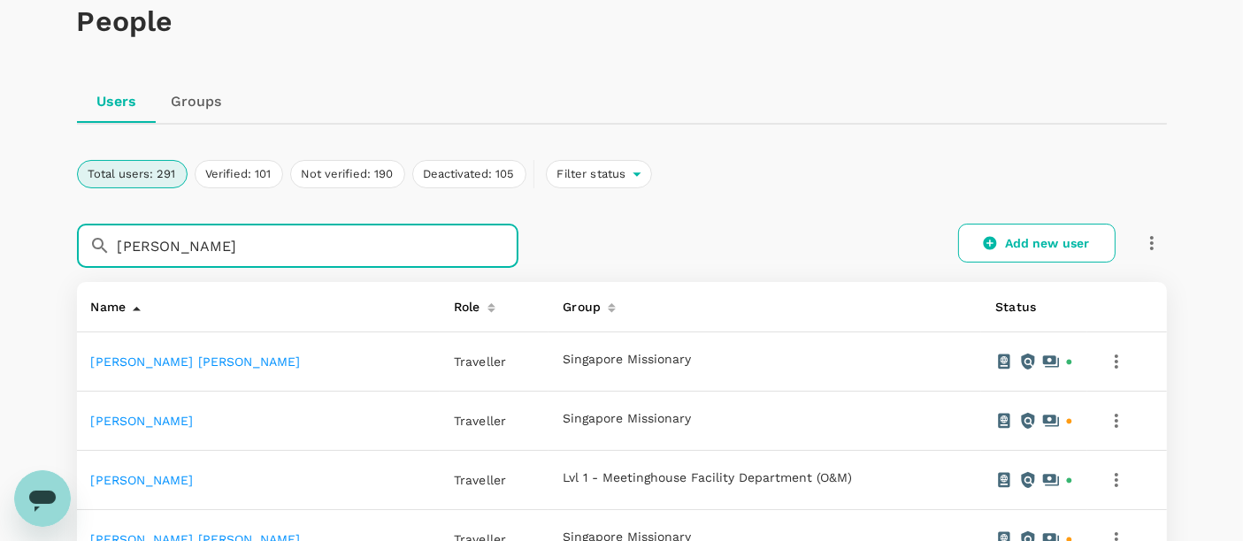
click at [371, 253] on input "[PERSON_NAME]" at bounding box center [318, 246] width 401 height 44
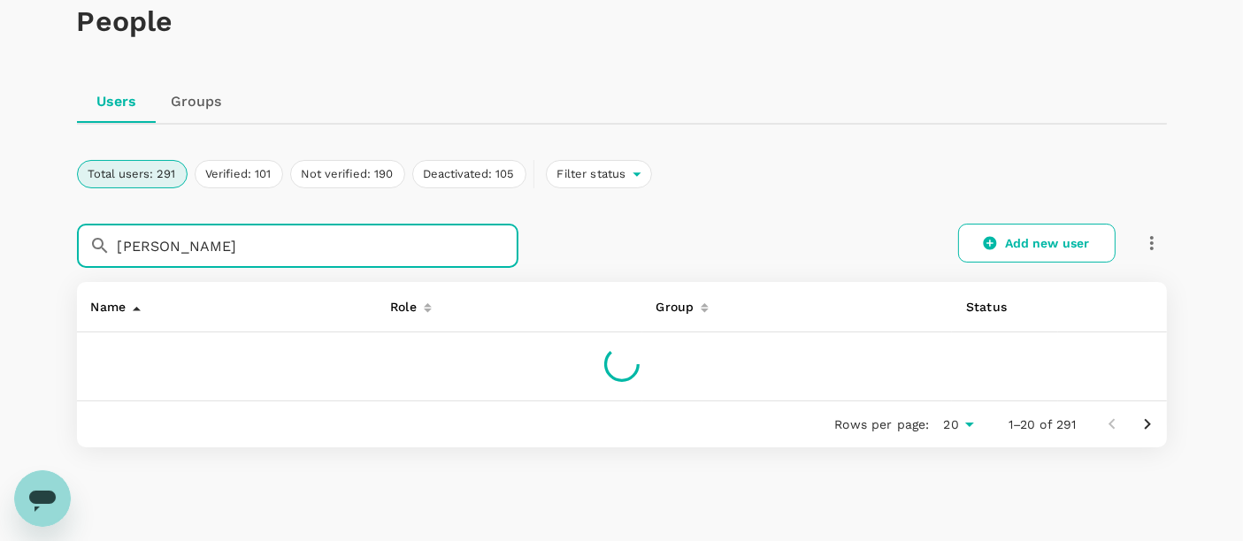
type input "[PERSON_NAME]"
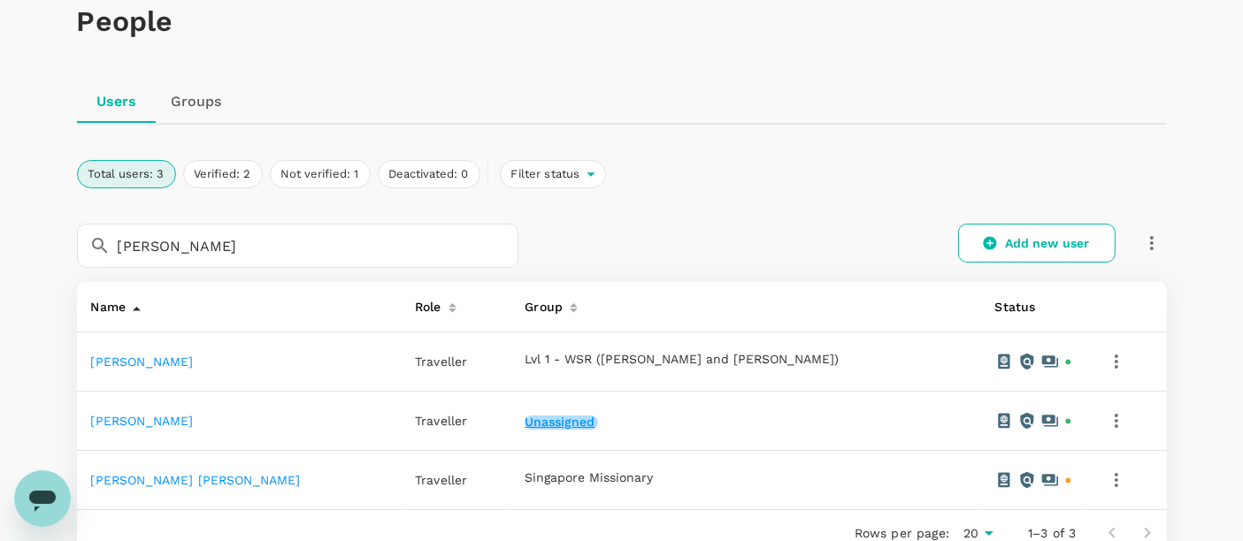
click at [583, 421] on button "Unassigned" at bounding box center [561, 423] width 73 height 14
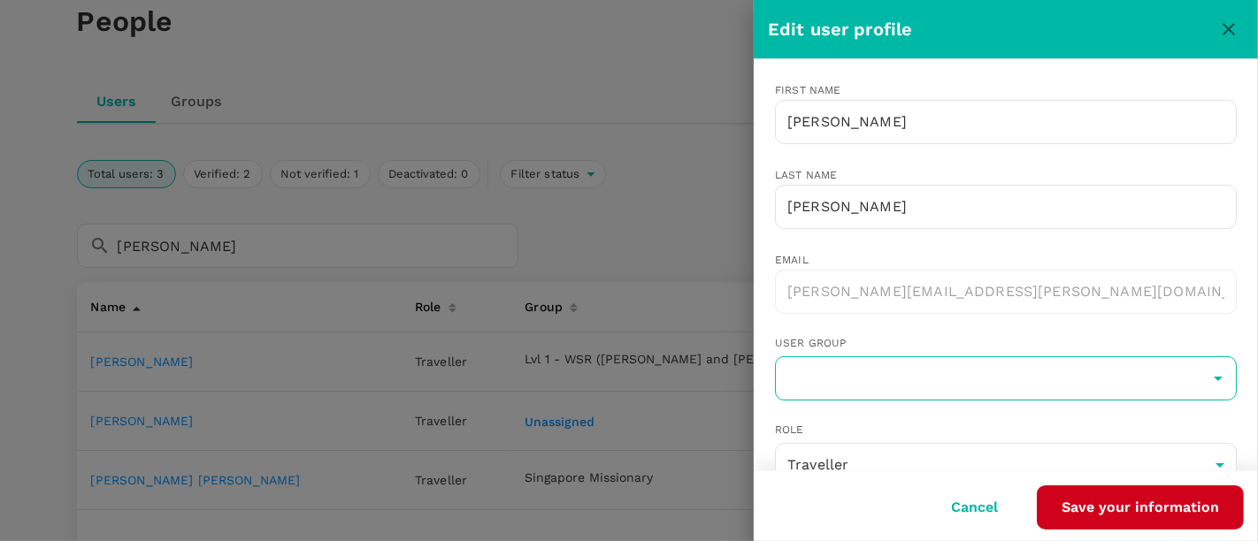
click at [965, 372] on input "text" at bounding box center [1005, 379] width 453 height 34
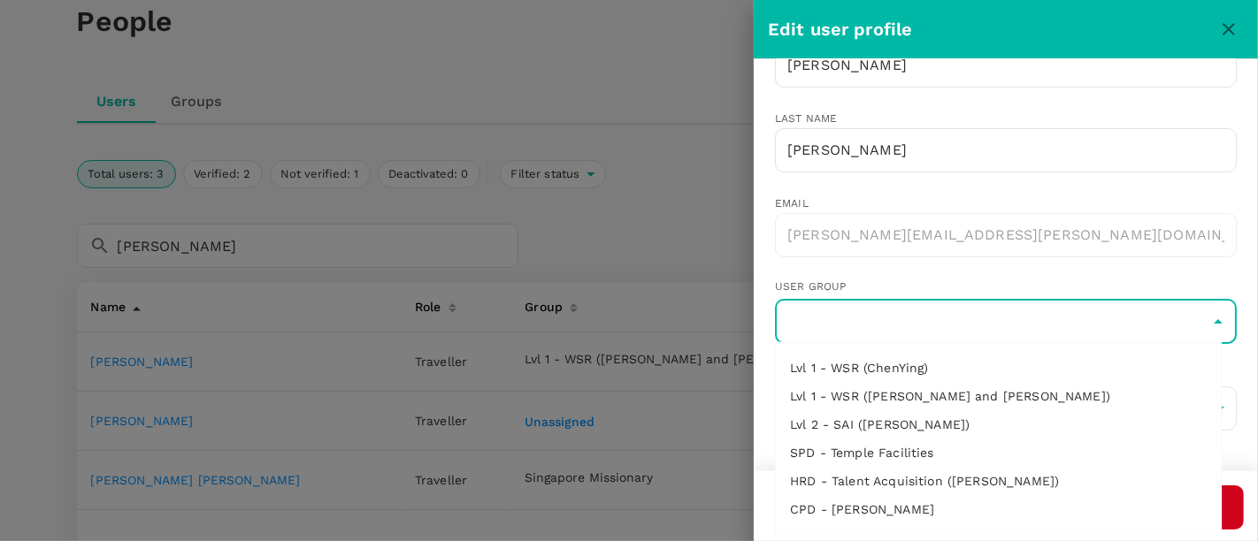
scroll to position [514, 0]
click at [941, 393] on li "Lvl 1 - WSR (Eugene and Walkers)" at bounding box center [998, 395] width 445 height 28
type input "Lvl 1 - WSR (Eugene and Walkers)"
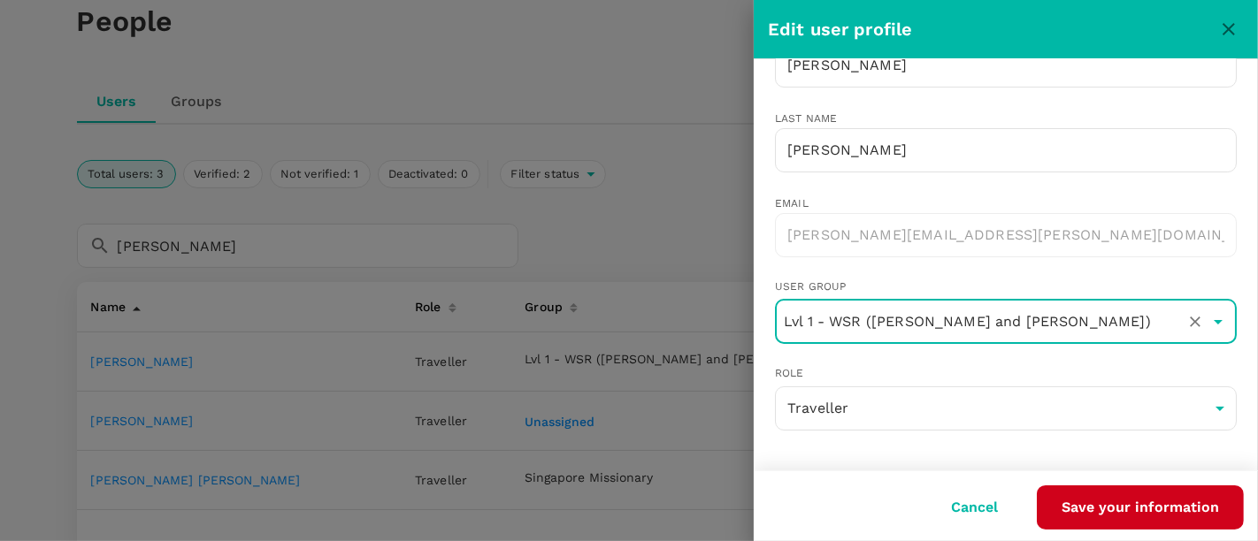
click at [1102, 489] on button "Save your information" at bounding box center [1140, 508] width 207 height 44
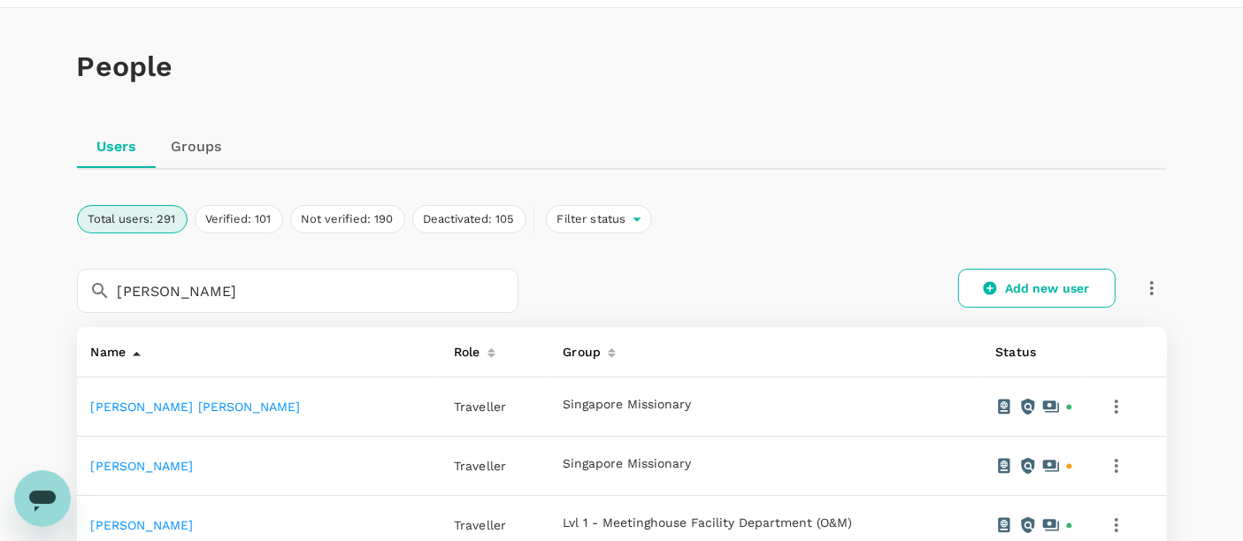
scroll to position [0, 0]
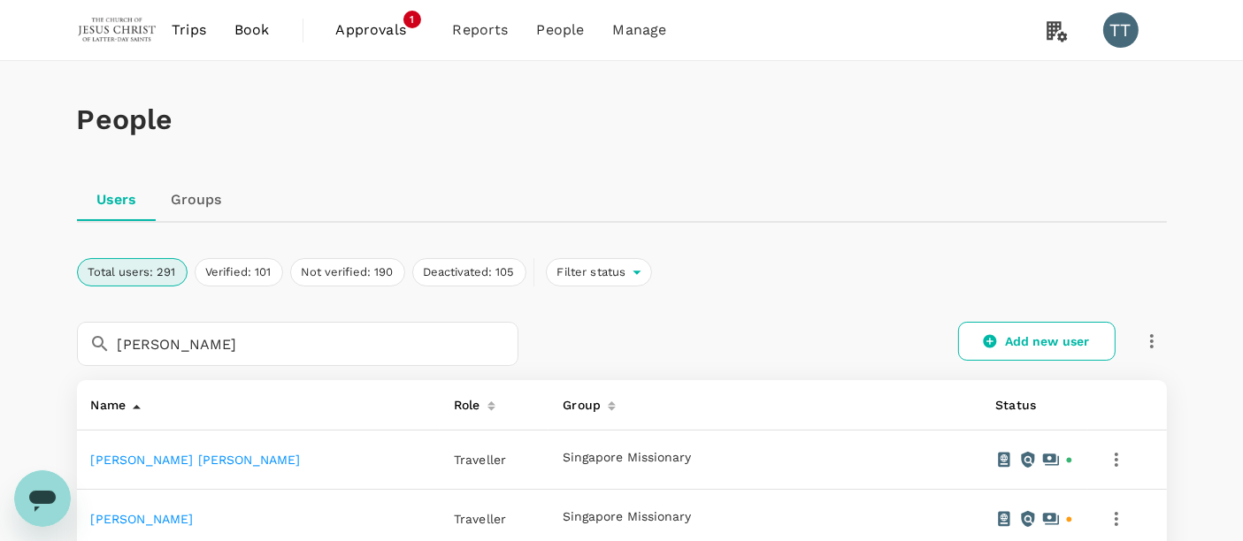
click at [189, 209] on link "Groups" at bounding box center [197, 200] width 80 height 42
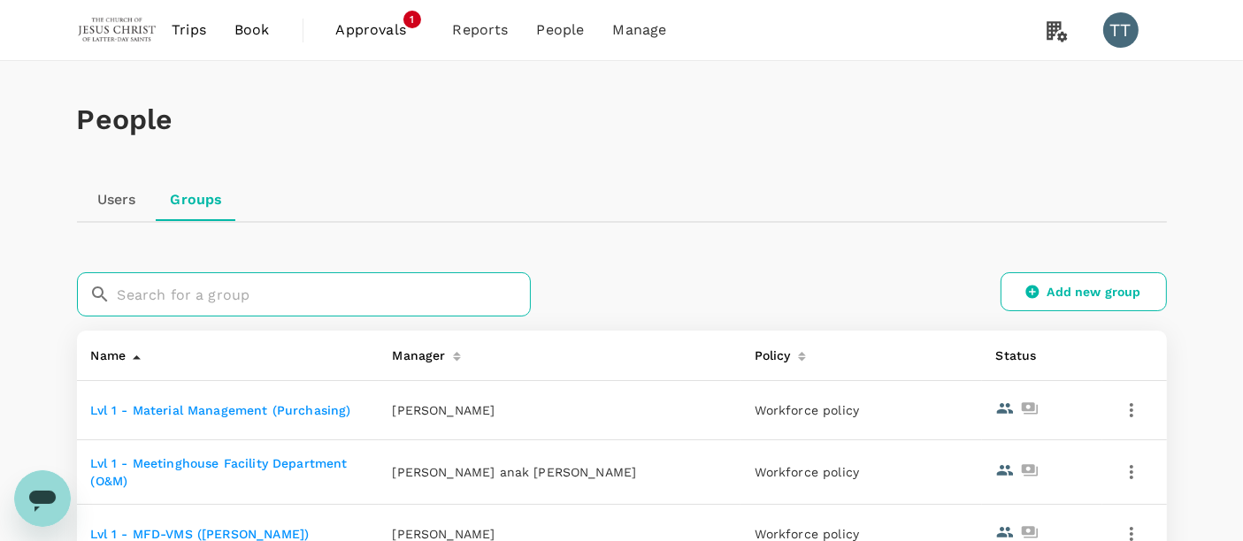
click at [325, 295] on input "text" at bounding box center [324, 295] width 413 height 44
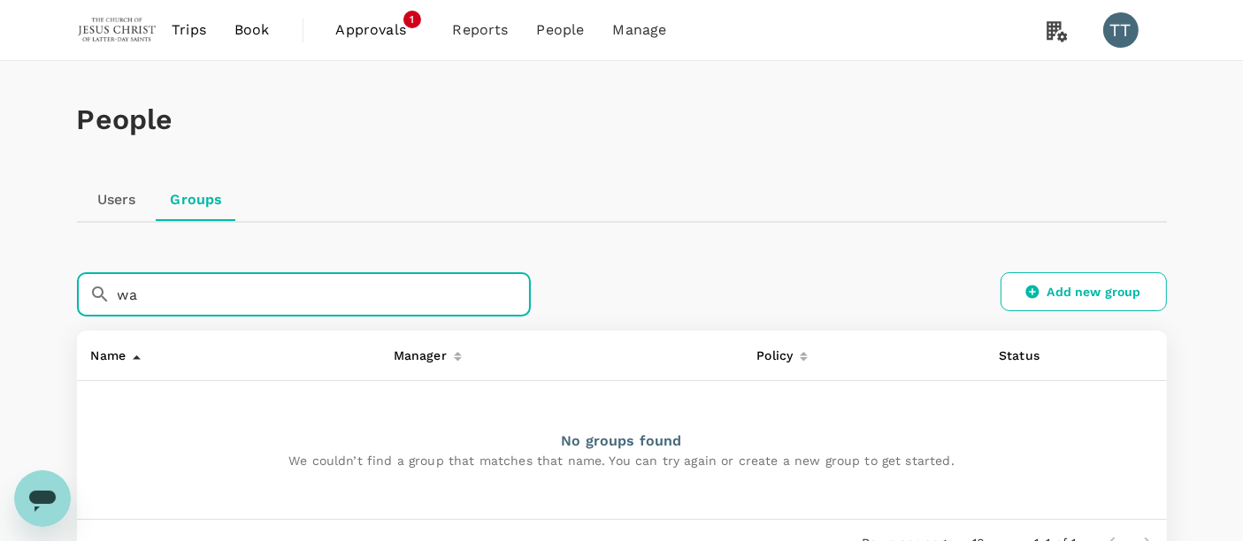
type input "w"
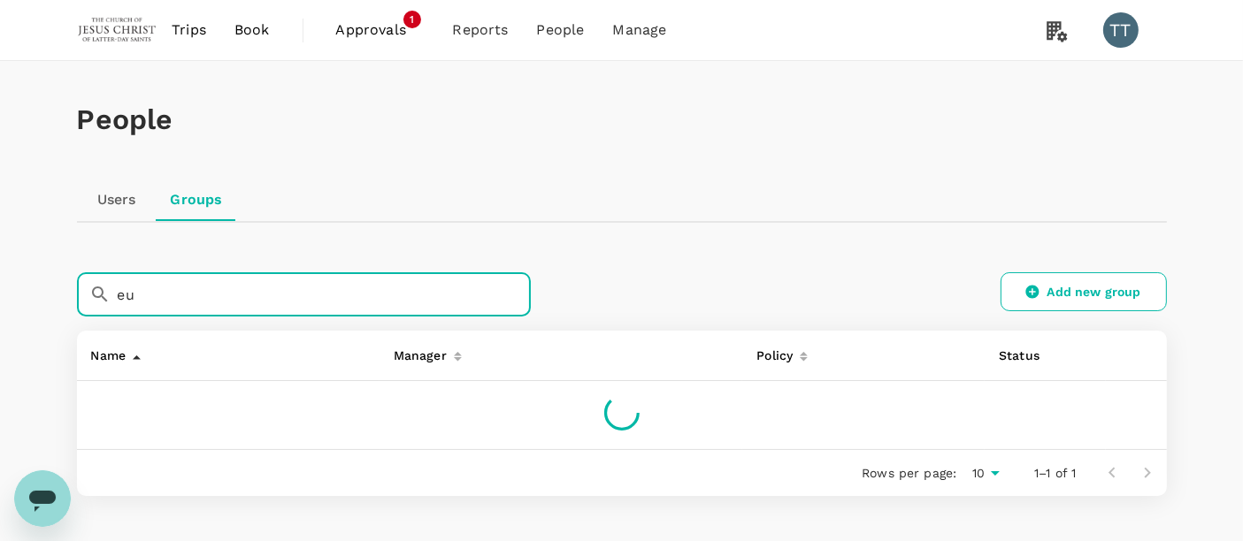
type input "e"
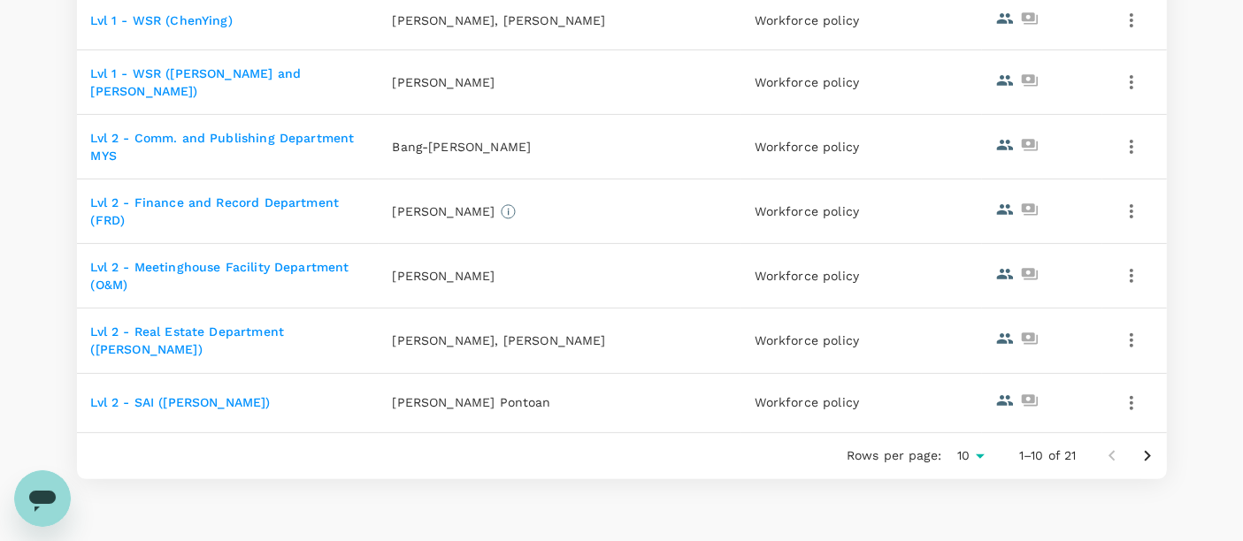
scroll to position [569, 0]
type input "lvl"
click at [196, 74] on link "Lvl 1 - WSR (Eugene and Walkers)" at bounding box center [196, 81] width 211 height 32
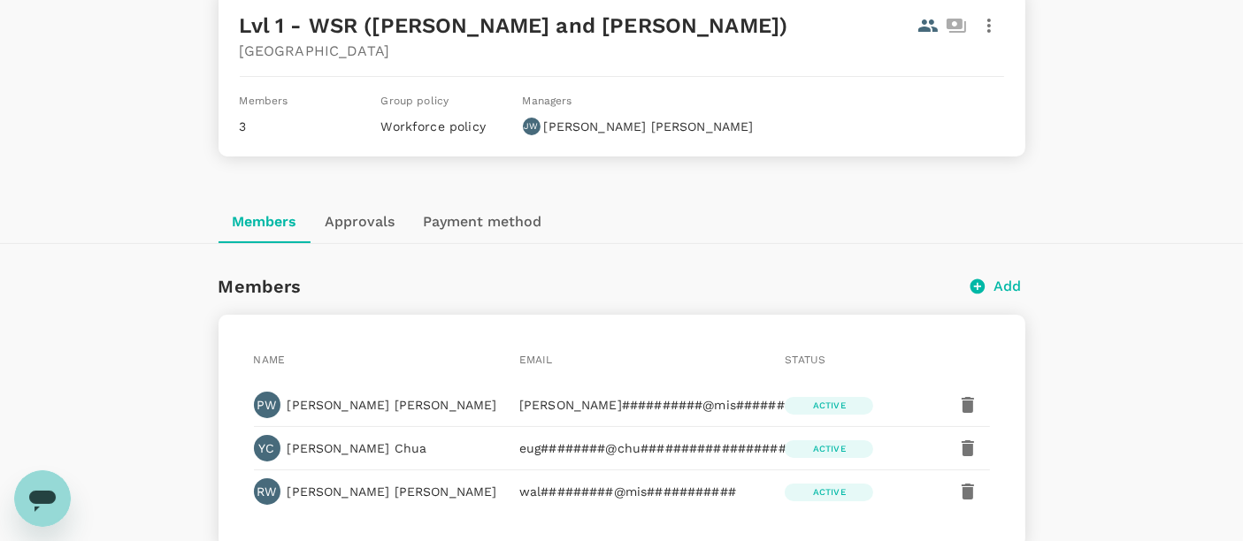
scroll to position [136, 0]
